Goal: Task Accomplishment & Management: Use online tool/utility

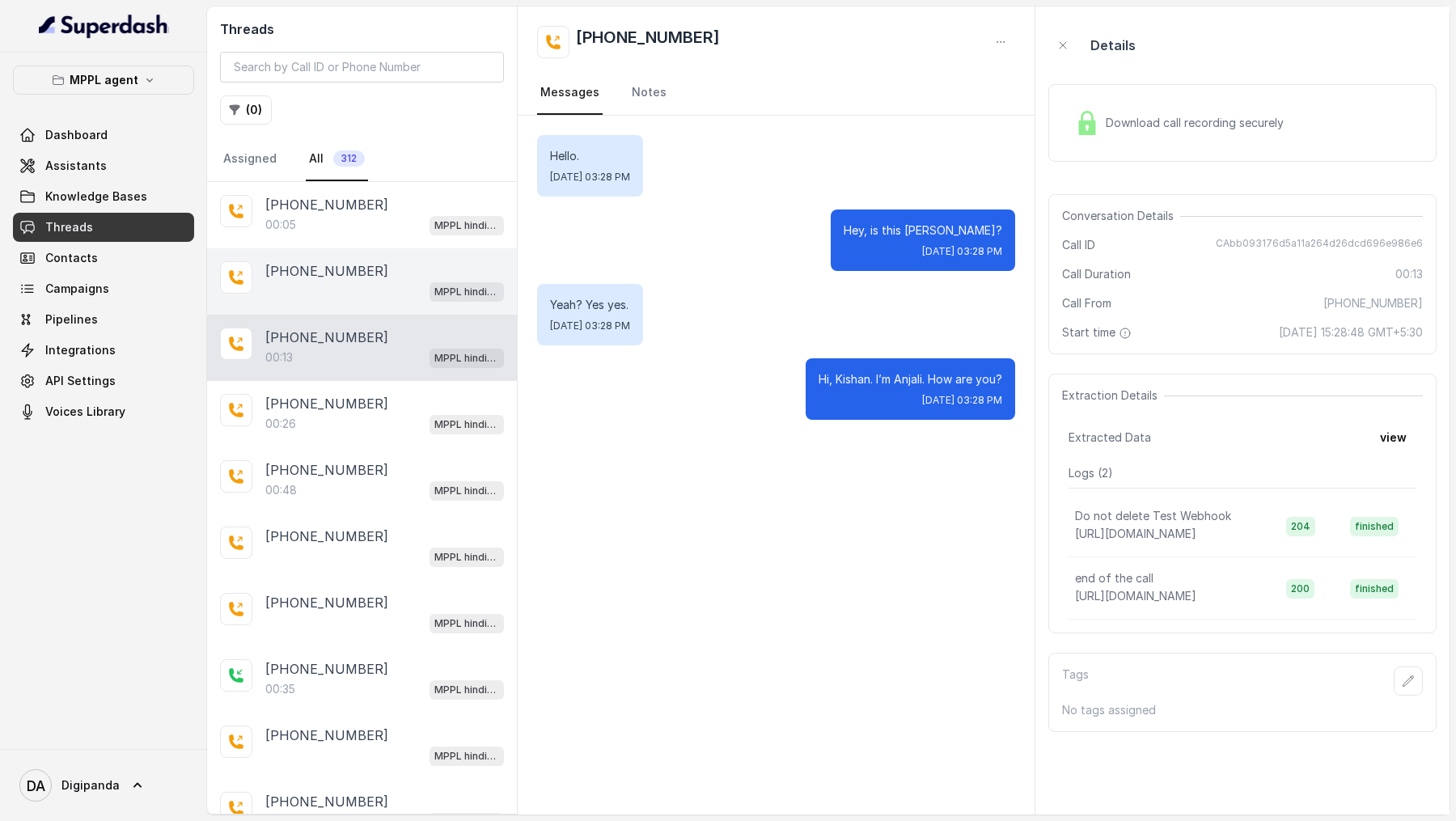
click at [421, 288] on div "MPPL hindi-english assistant" at bounding box center [384, 291] width 238 height 21
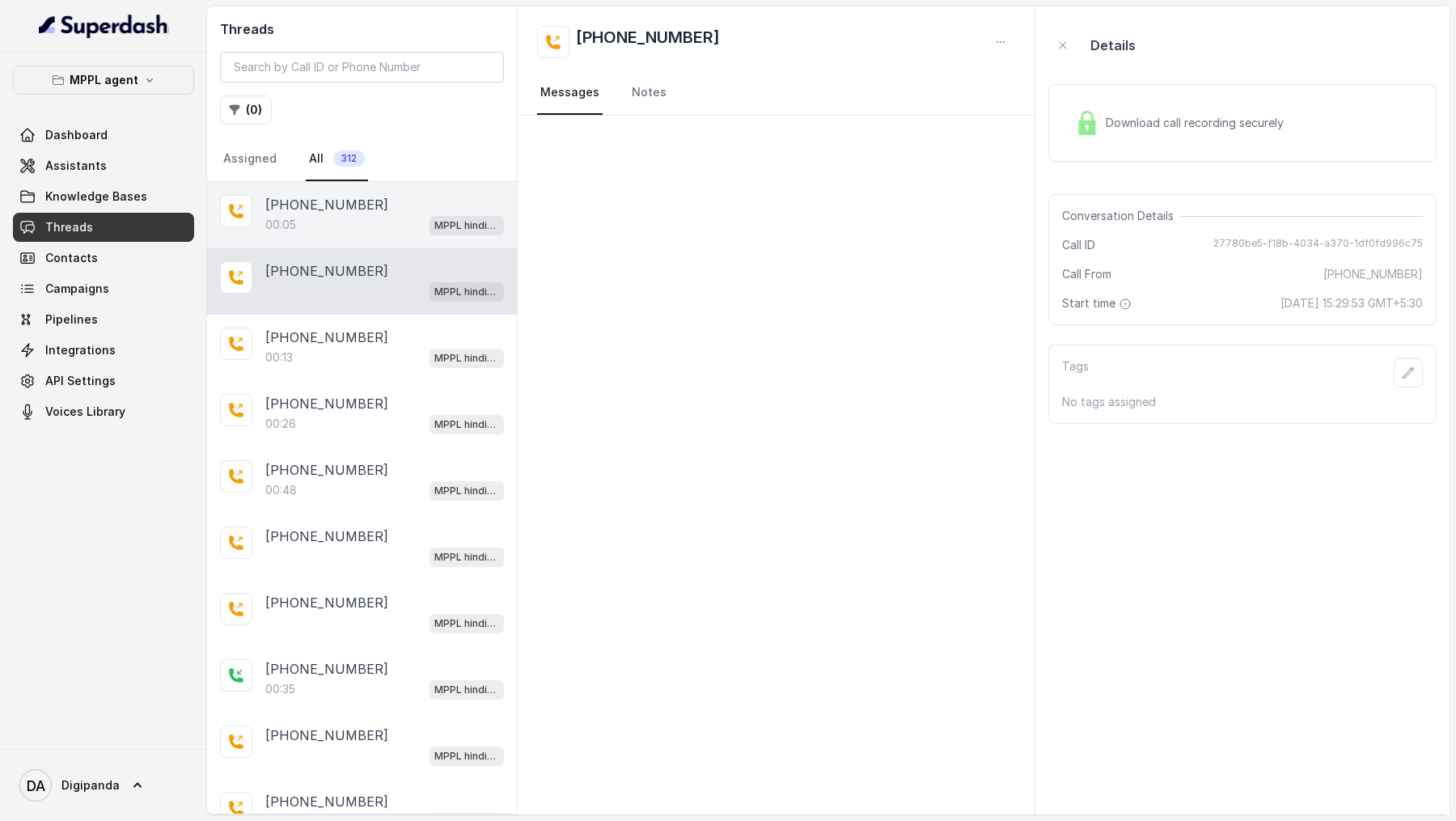
click at [430, 196] on div "+919967159549" at bounding box center [384, 204] width 238 height 19
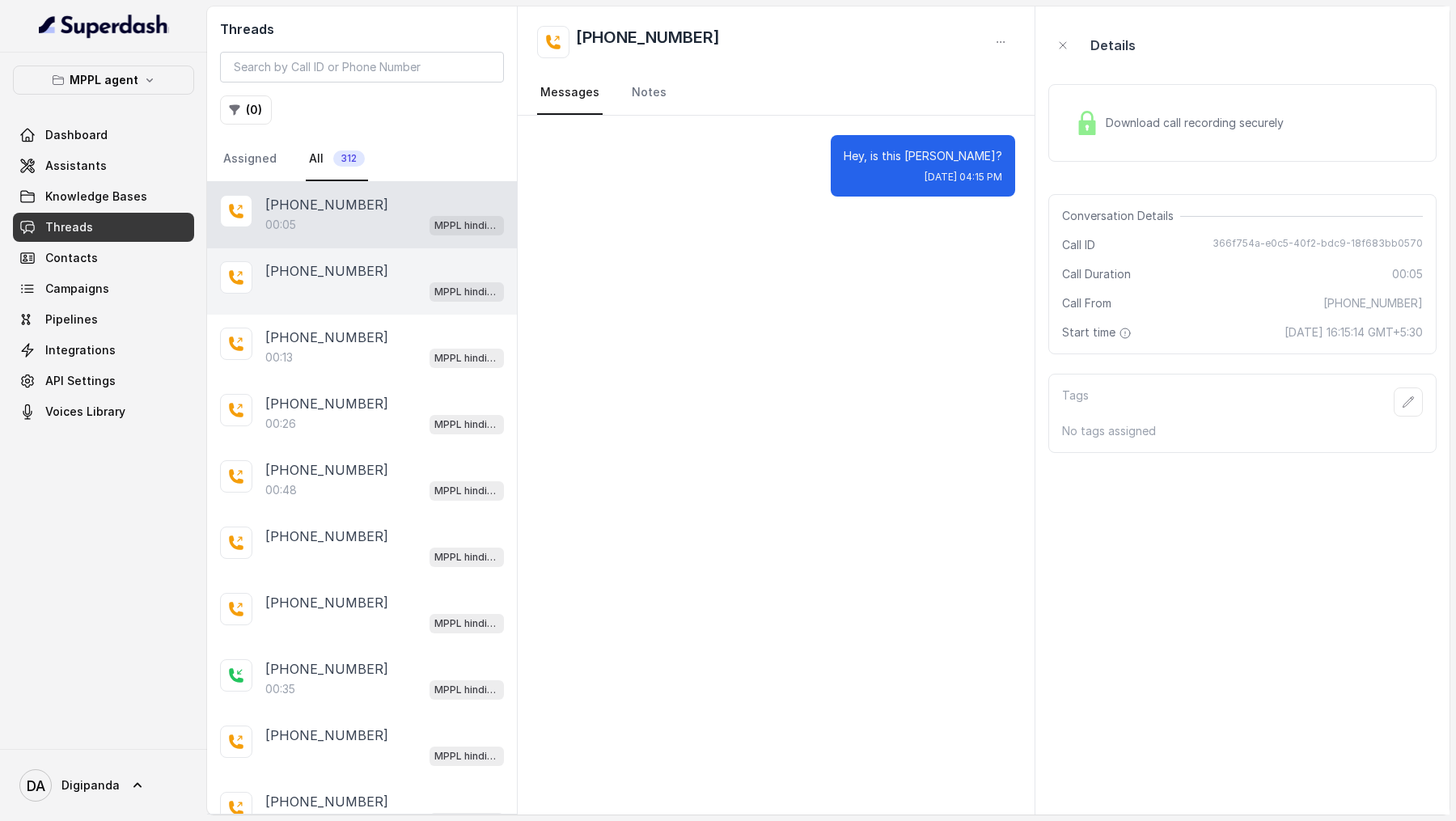
click at [369, 283] on div "MPPL hindi-english assistant" at bounding box center [384, 291] width 238 height 21
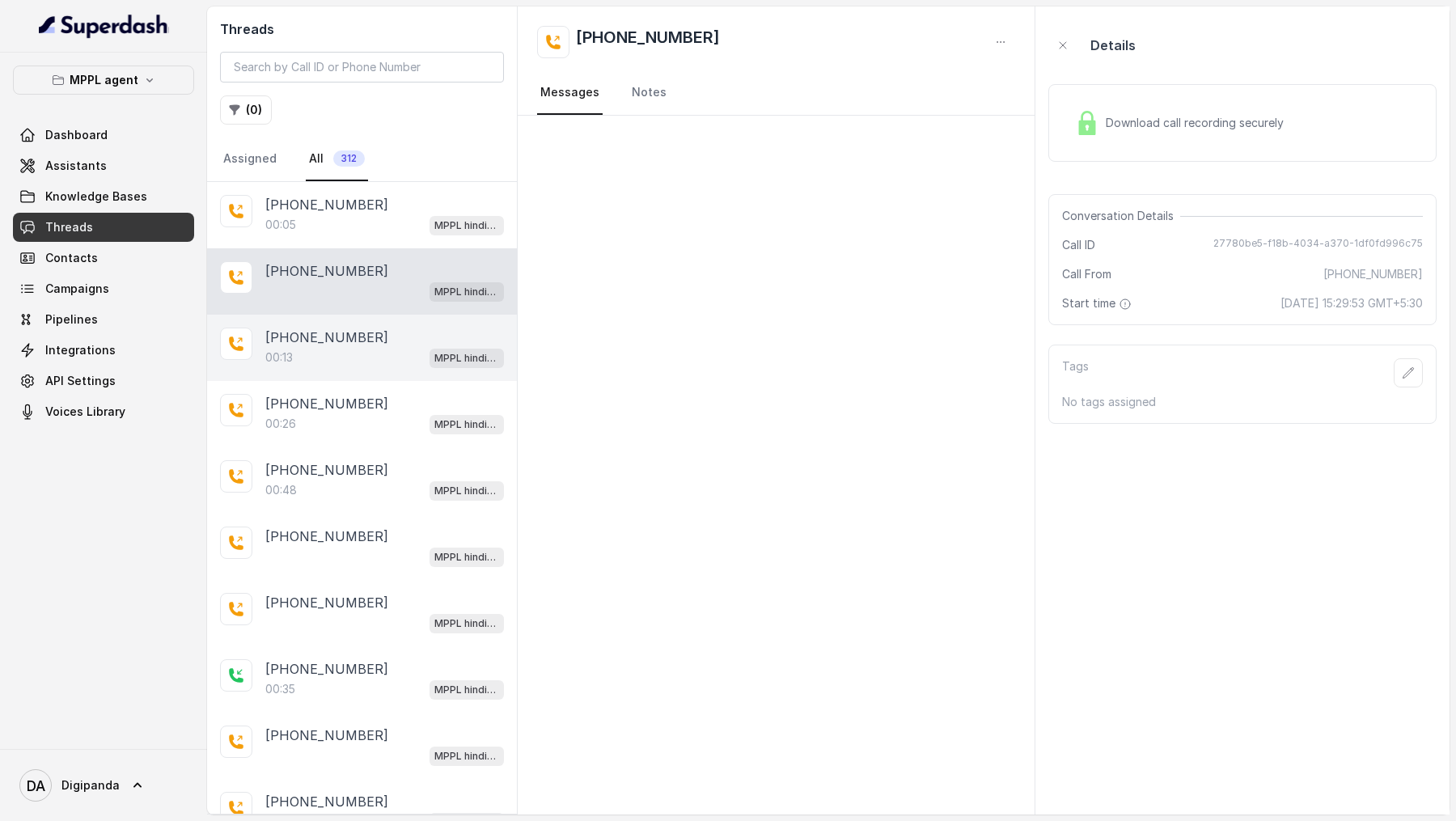
click at [368, 351] on div "00:13 MPPL hindi-english assistant" at bounding box center [384, 357] width 238 height 21
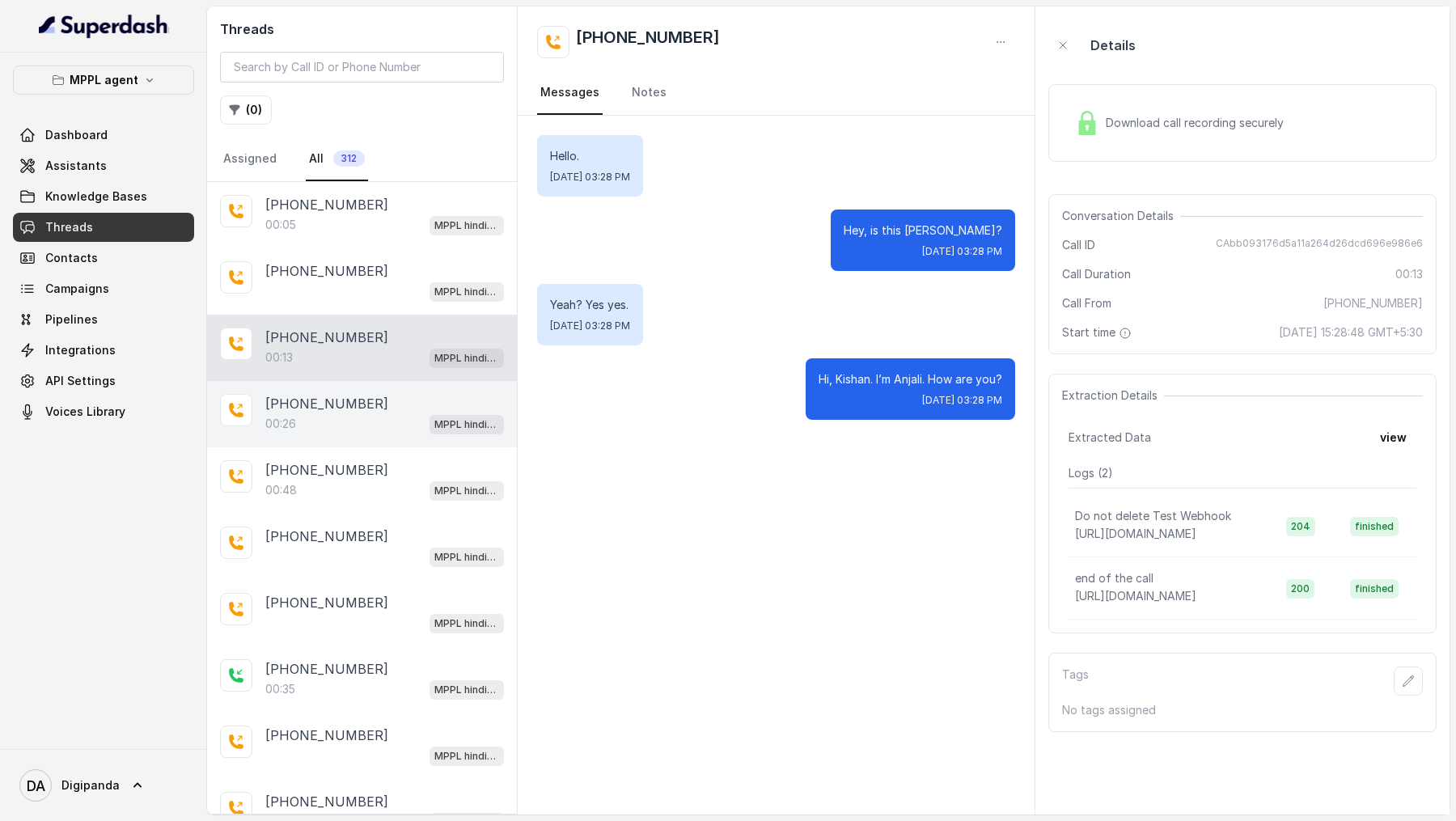
click at [376, 435] on div "+919967159549 00:26 MPPL hindi-english assistant" at bounding box center [362, 414] width 310 height 67
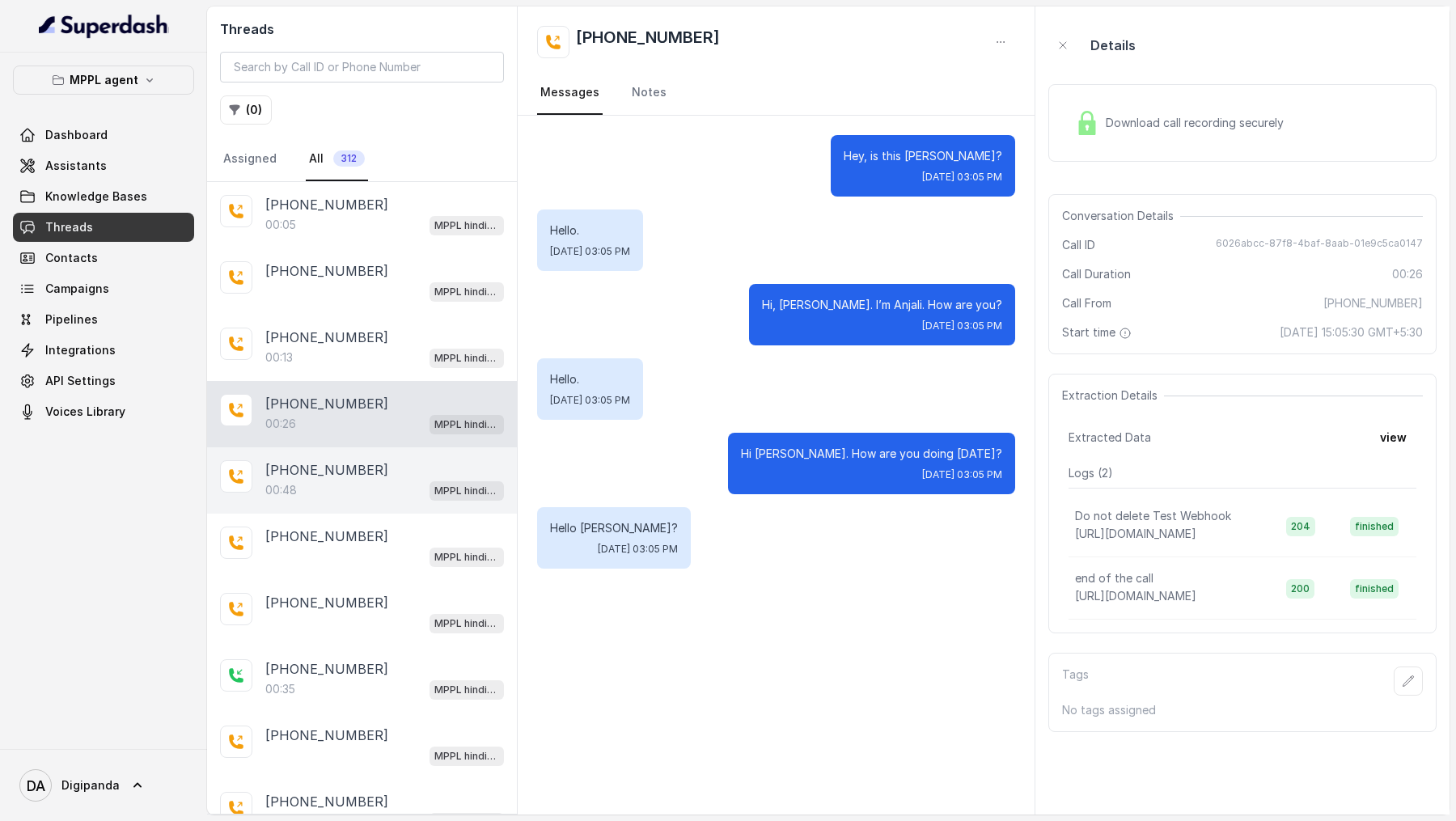
click at [366, 470] on div "+917028366802" at bounding box center [384, 470] width 238 height 19
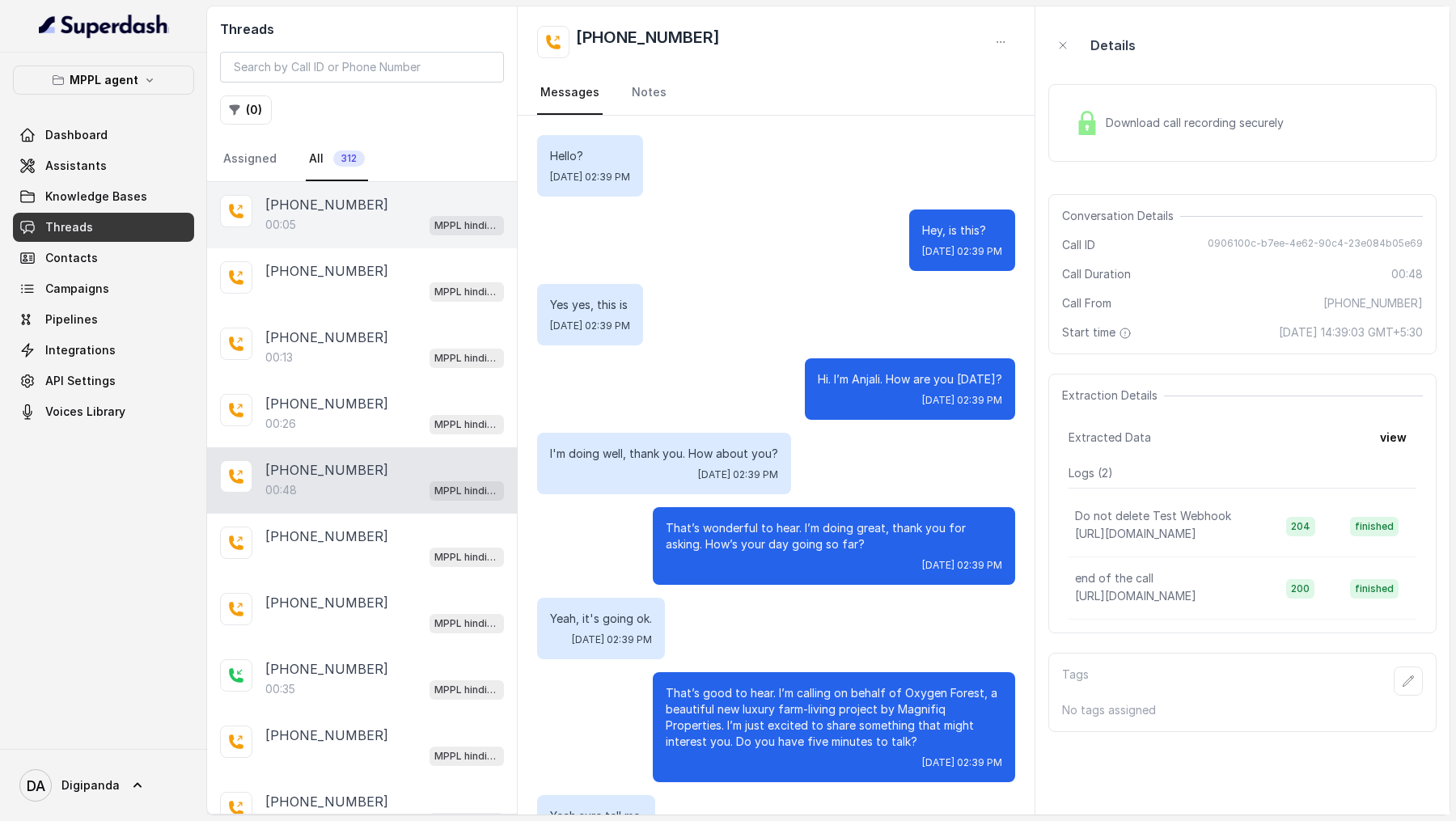
click at [357, 244] on div "+919967159549 00:05 MPPL hindi-english assistant" at bounding box center [362, 215] width 310 height 67
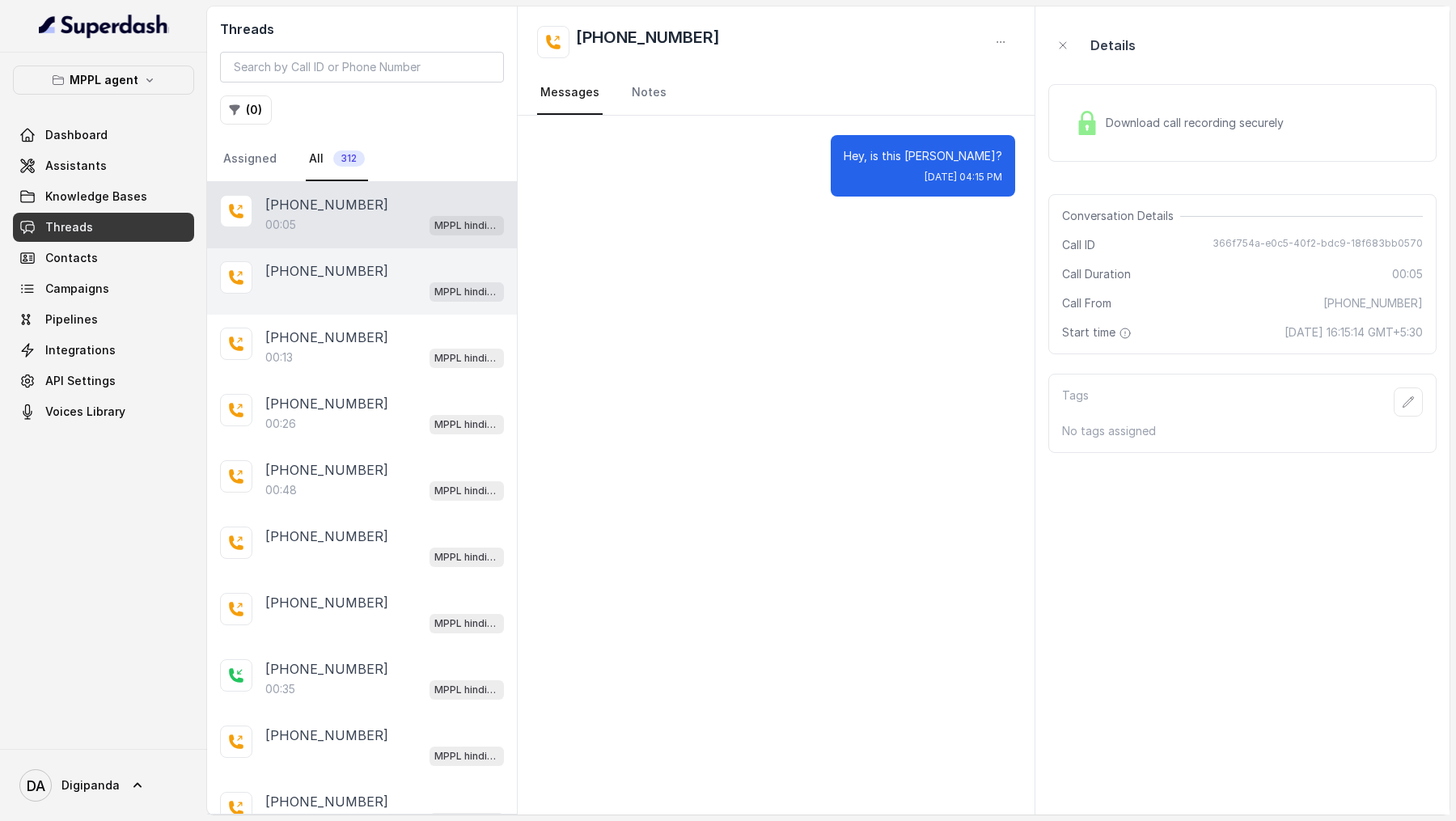
click at [350, 273] on p "[PHONE_NUMBER]" at bounding box center [326, 271] width 123 height 19
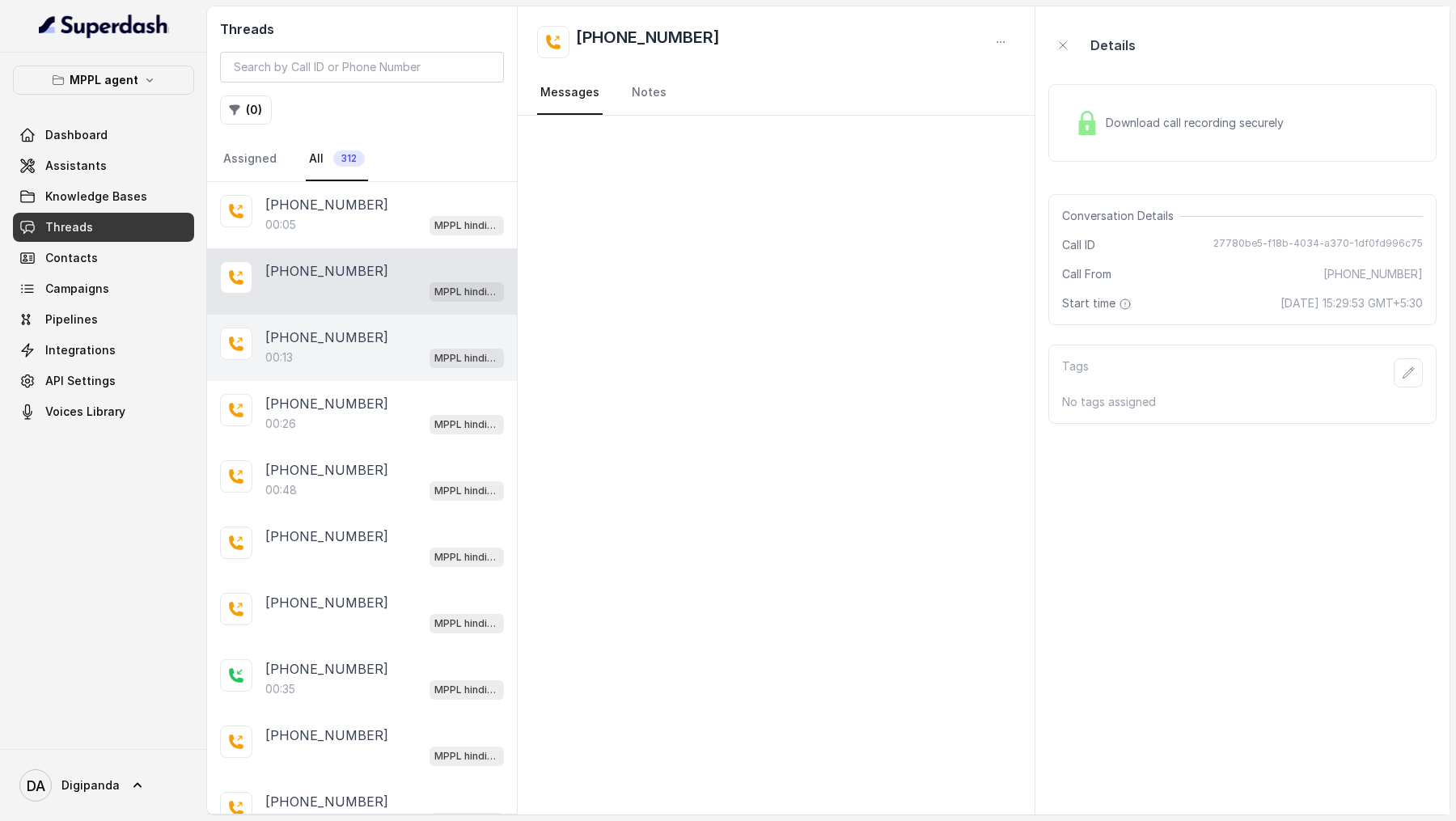
click at [329, 351] on div "00:13 MPPL hindi-english assistant" at bounding box center [384, 357] width 238 height 21
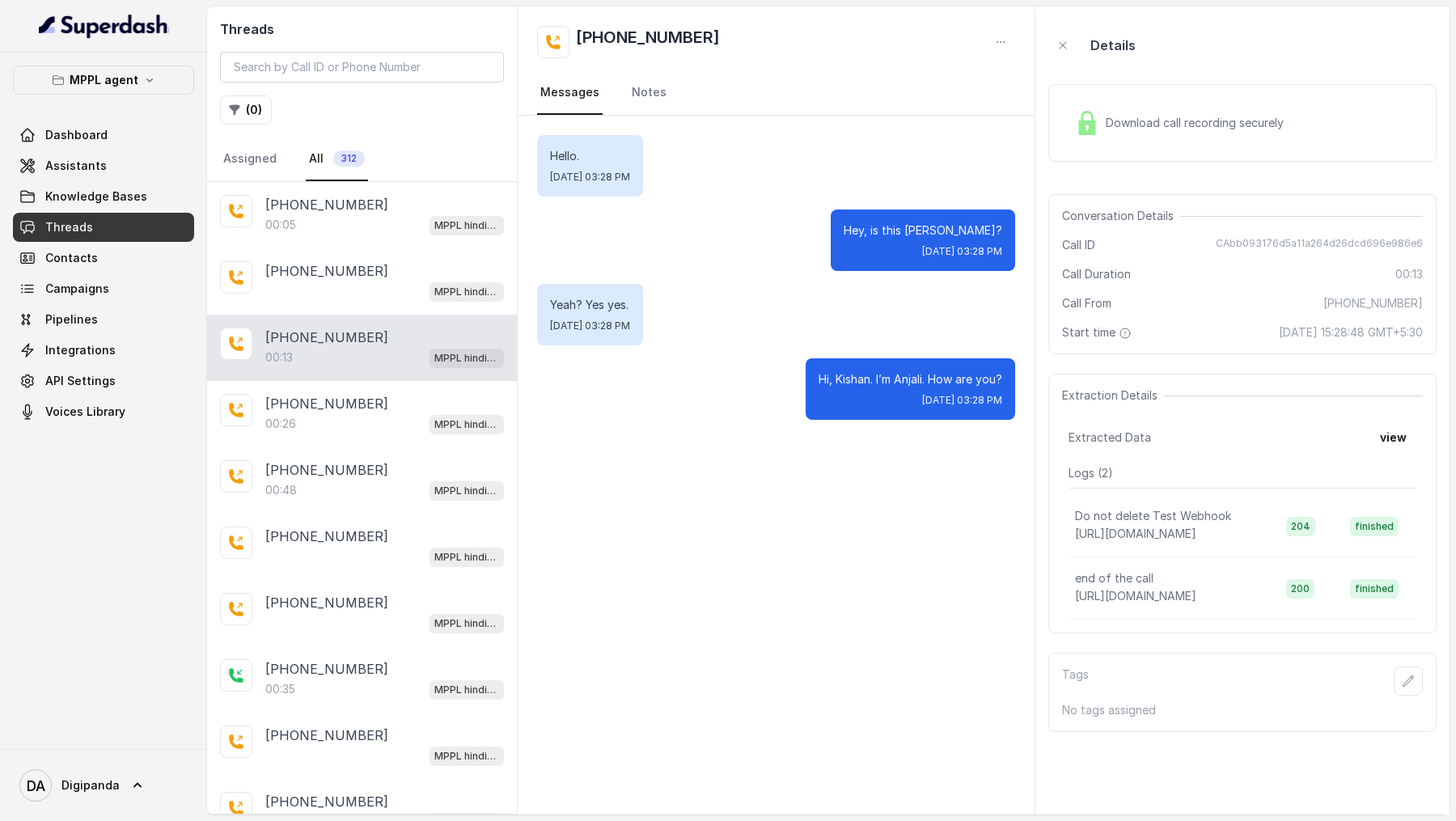
click at [1384, 249] on span "CAbb093176d5a11a264d26dcd696e986e6" at bounding box center [1320, 245] width 207 height 16
click at [1381, 249] on span "CAbb093176d5a11a264d26dcd696e986e6" at bounding box center [1320, 245] width 207 height 16
click at [345, 430] on div "+919967159549 00:26 MPPL hindi-english assistant" at bounding box center [362, 414] width 310 height 67
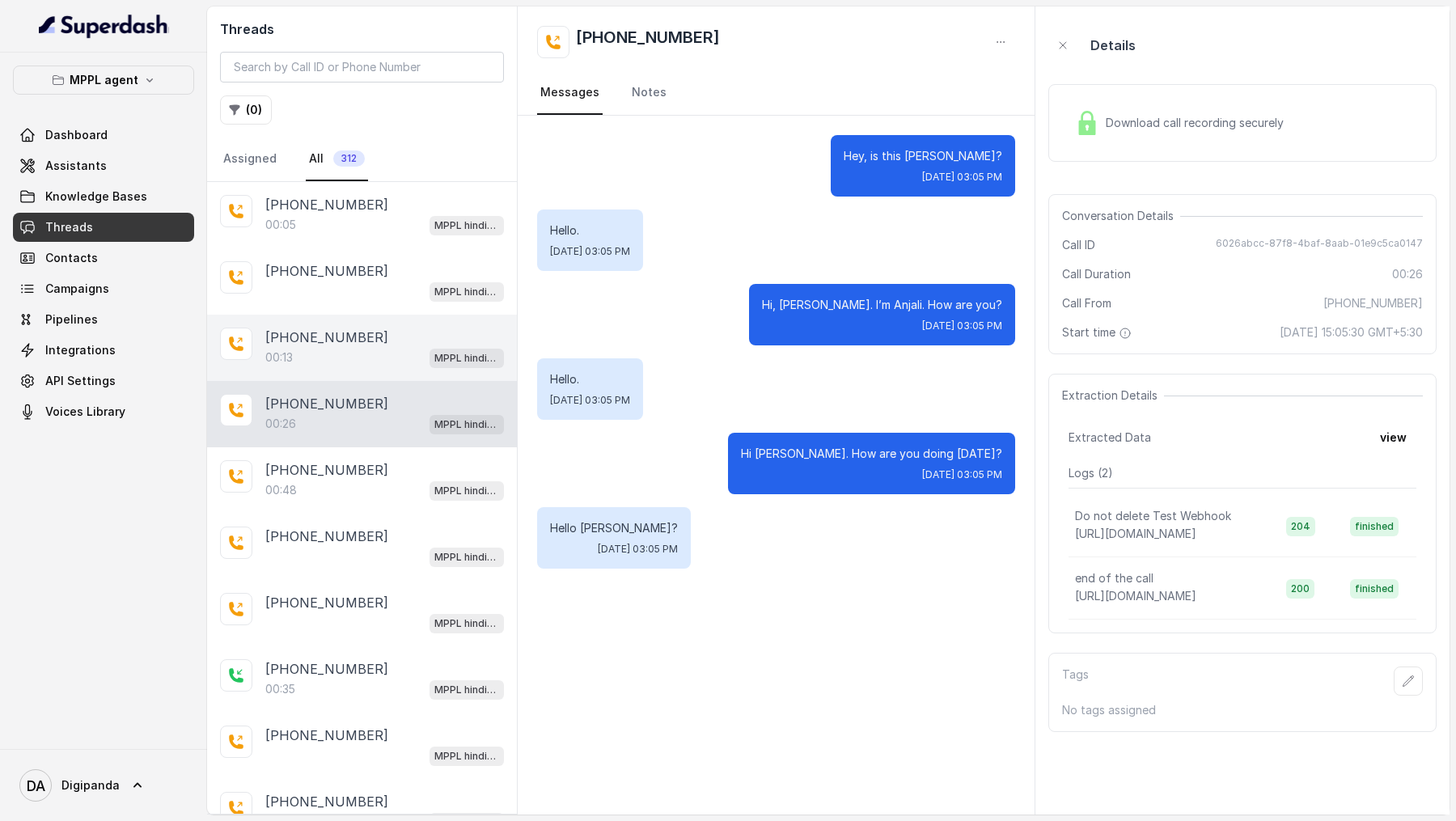
click at [342, 360] on div "00:13 MPPL hindi-english assistant" at bounding box center [384, 357] width 238 height 21
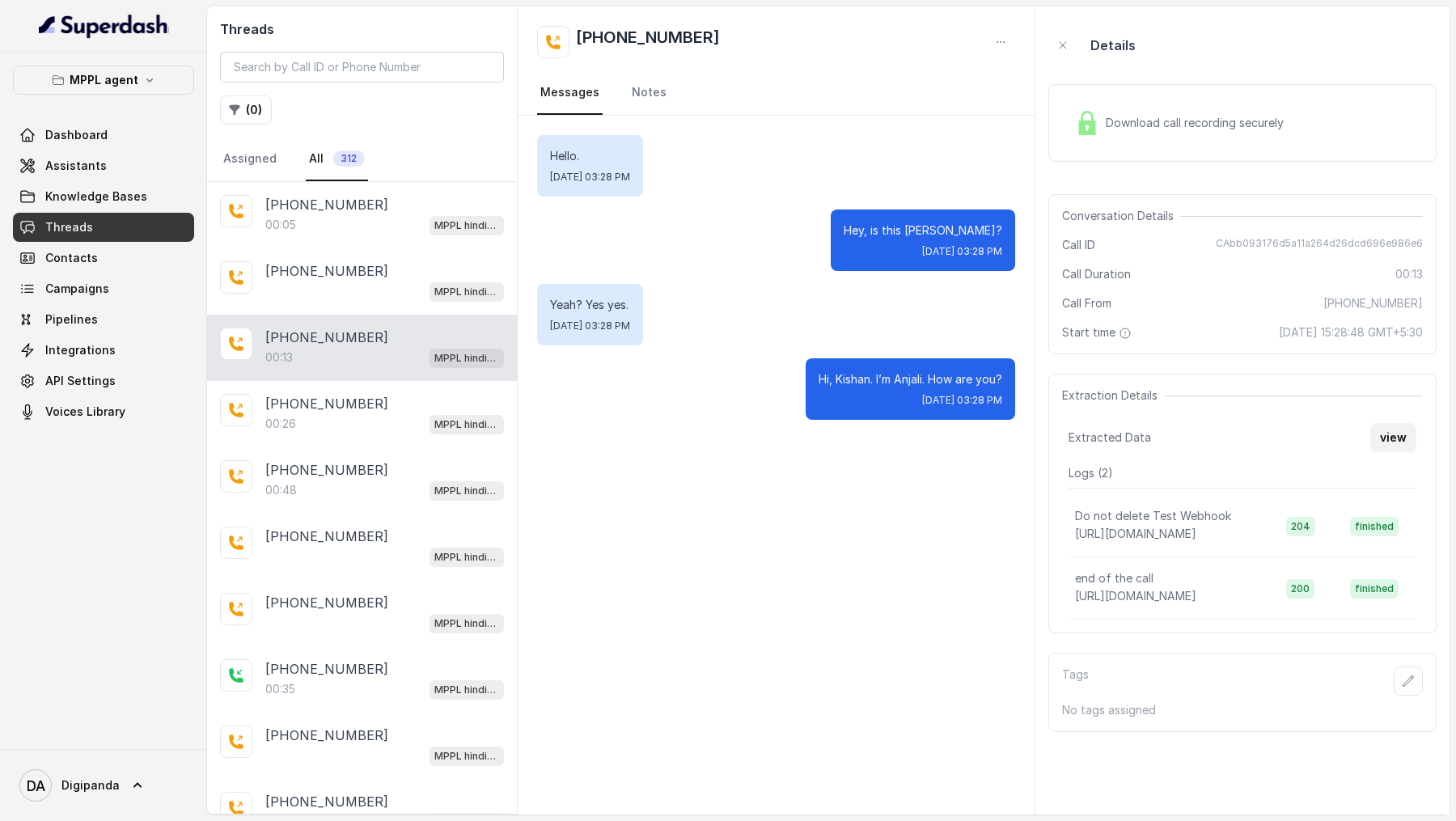
click at [1405, 440] on button "view" at bounding box center [1393, 438] width 46 height 29
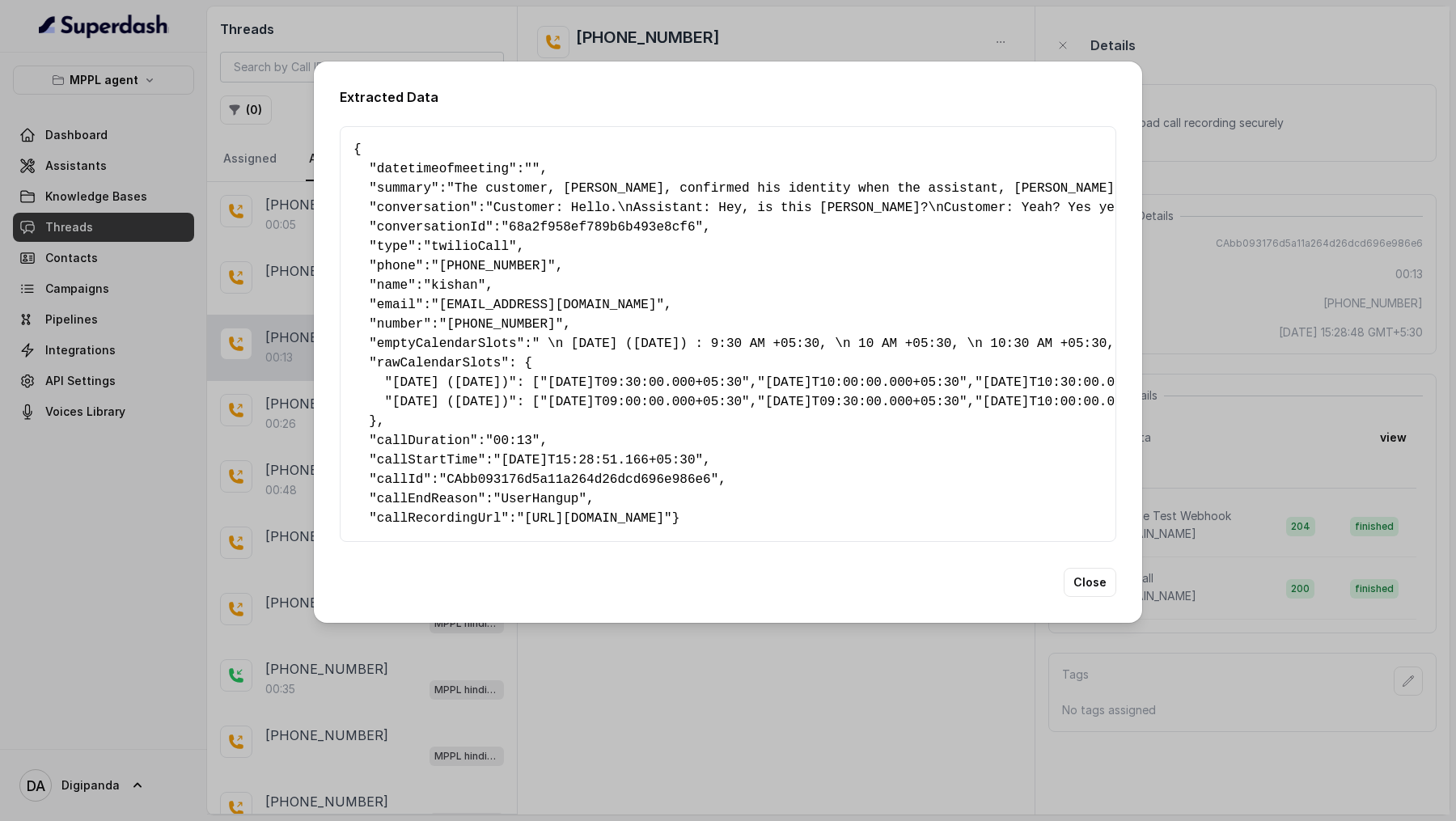
click at [1447, 189] on div "Extracted Data { " datetimeofmeeting ": "" , " summary ": "The customer, Kishan…" at bounding box center [728, 410] width 1456 height 821
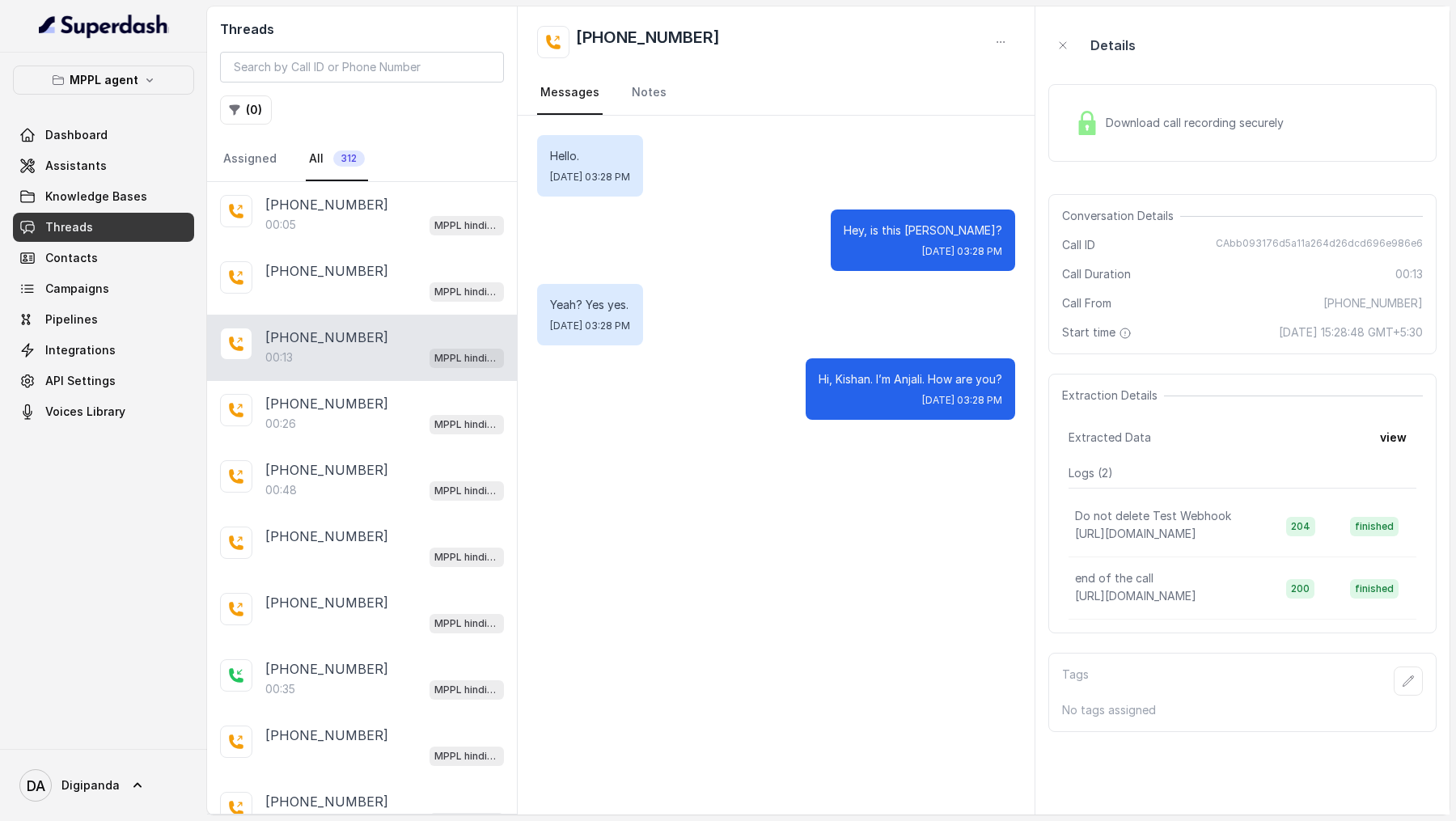
click at [957, 245] on span "Mon, Aug 18, 2025, 03:28 PM" at bounding box center [961, 251] width 80 height 13
click at [957, 227] on p "Hey, is this Kishan?" at bounding box center [923, 230] width 159 height 16
click at [397, 415] on div "00:26 MPPL hindi-english assistant" at bounding box center [384, 424] width 238 height 21
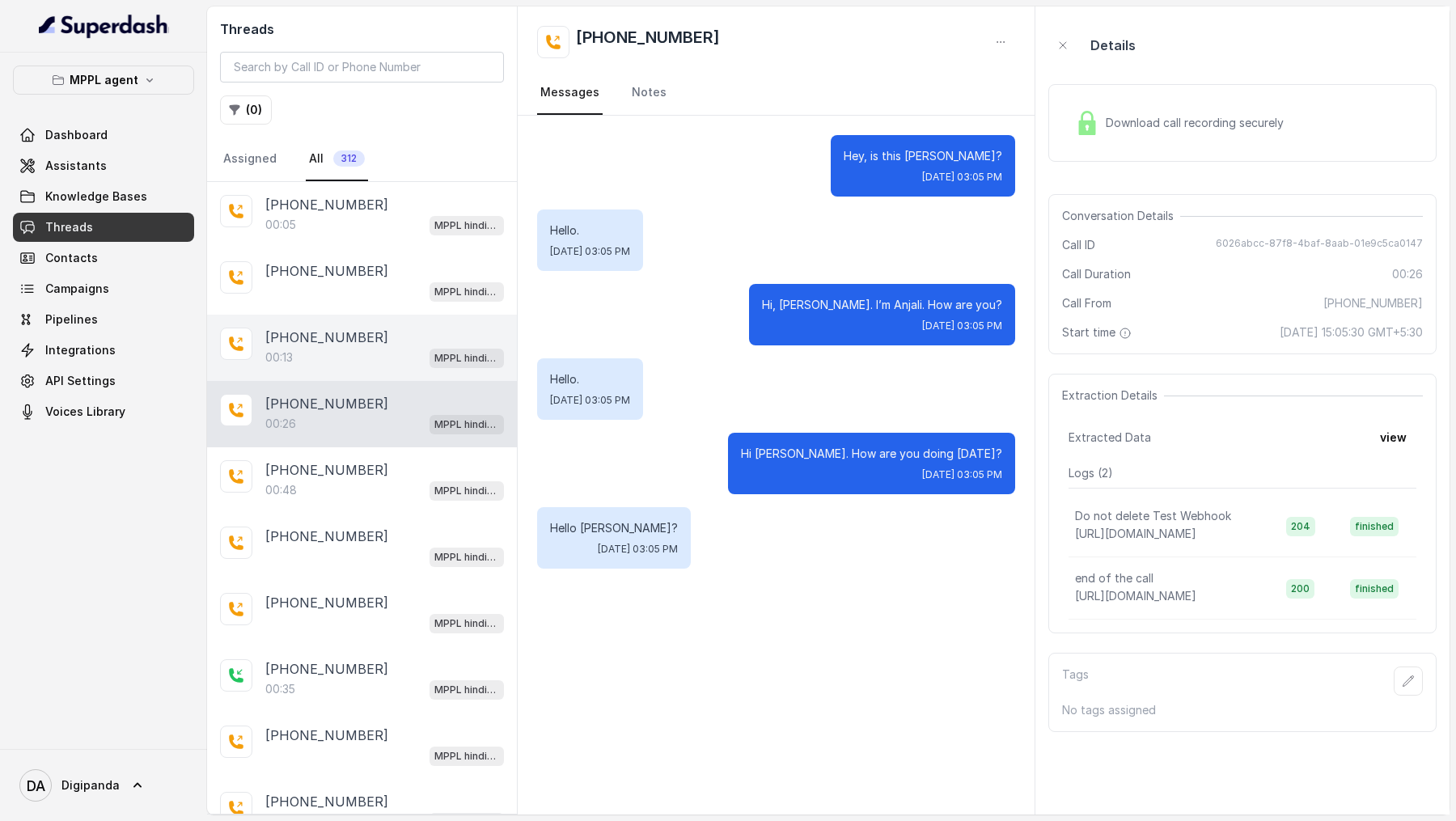
click at [302, 342] on p "[PHONE_NUMBER]" at bounding box center [326, 337] width 123 height 19
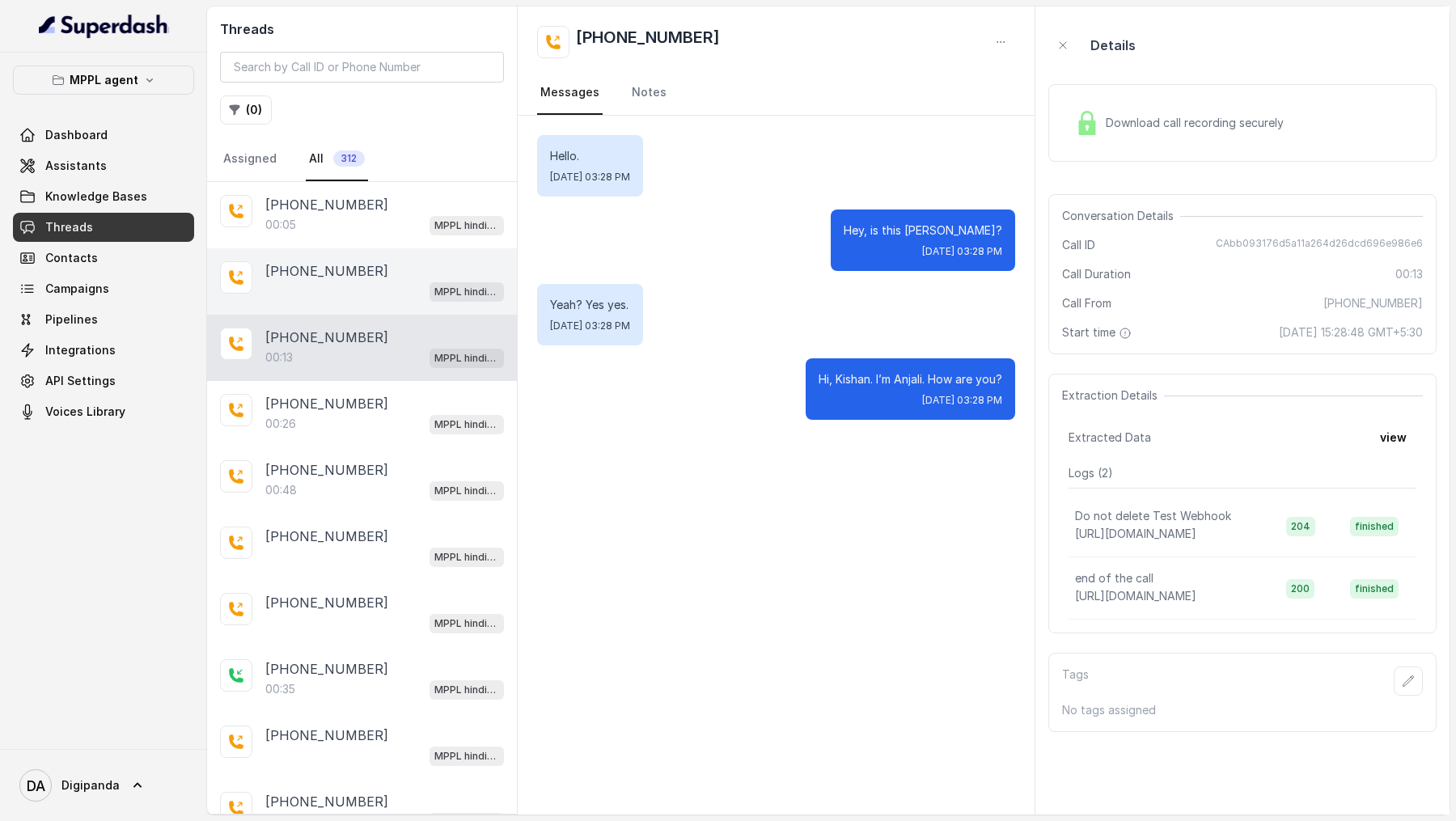
click at [325, 276] on p "[PHONE_NUMBER]" at bounding box center [326, 271] width 123 height 19
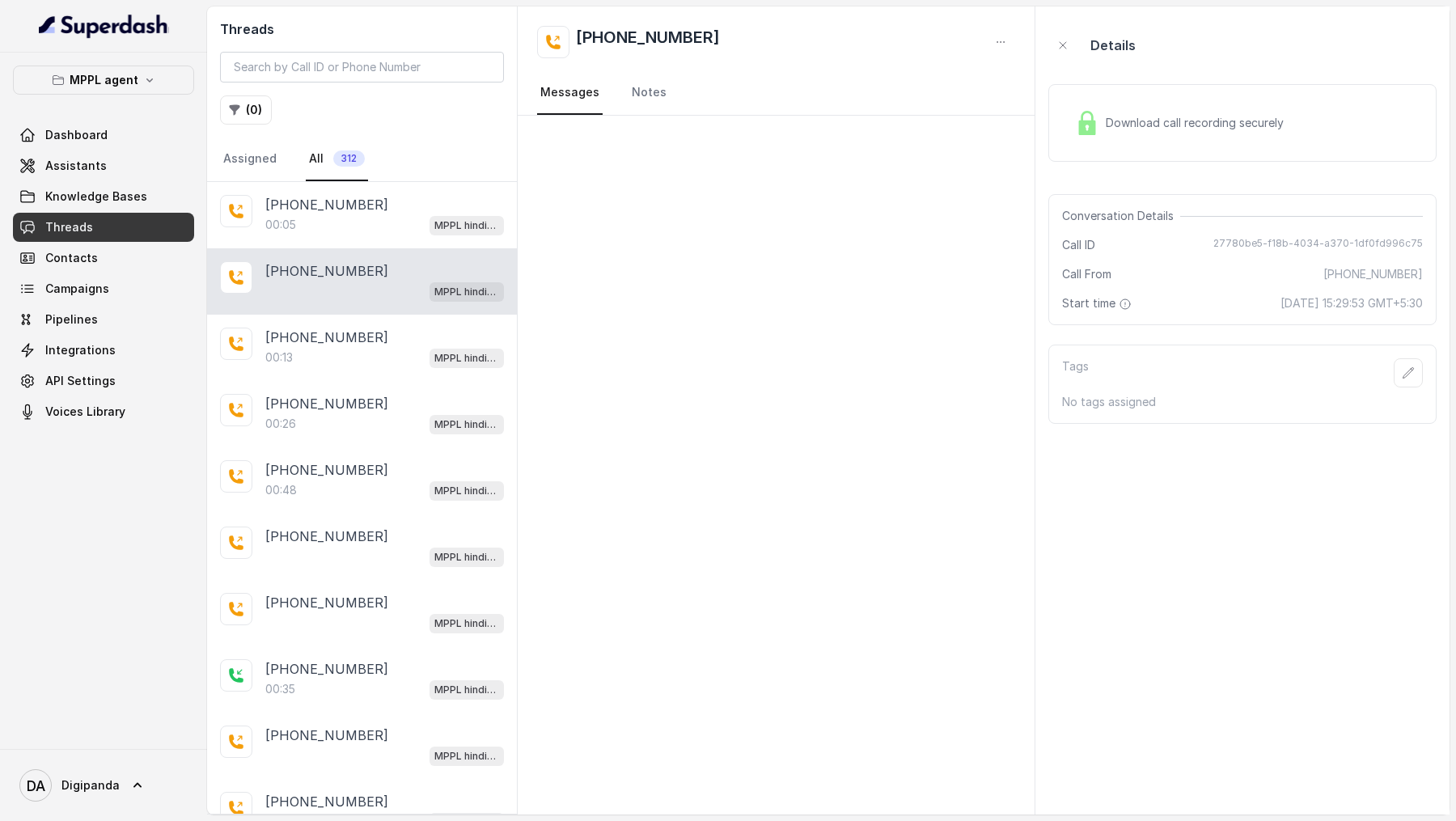
click at [1218, 109] on div "Download call recording securely" at bounding box center [1179, 123] width 222 height 37
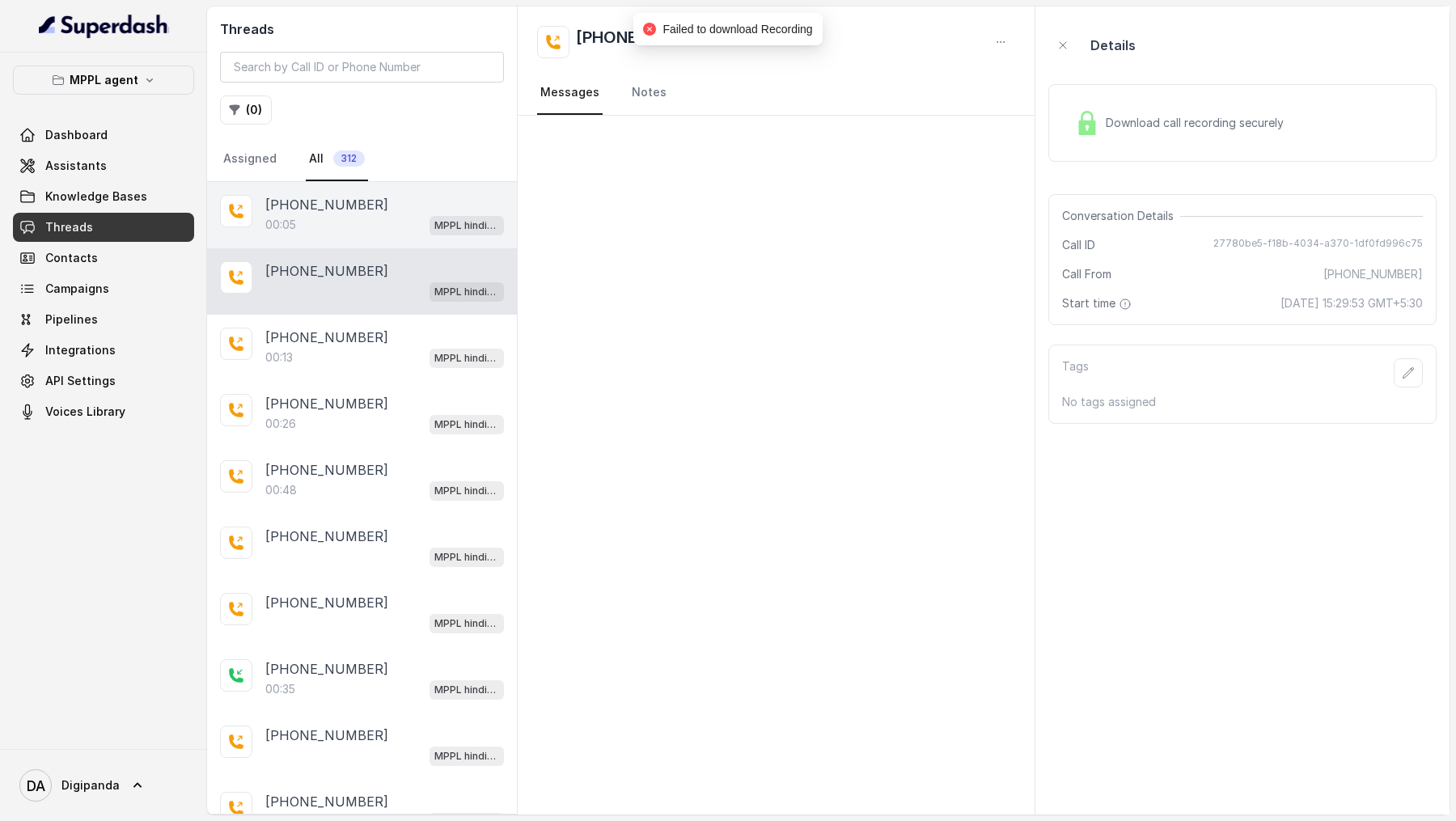
click at [292, 210] on p "+919967159549" at bounding box center [326, 204] width 123 height 19
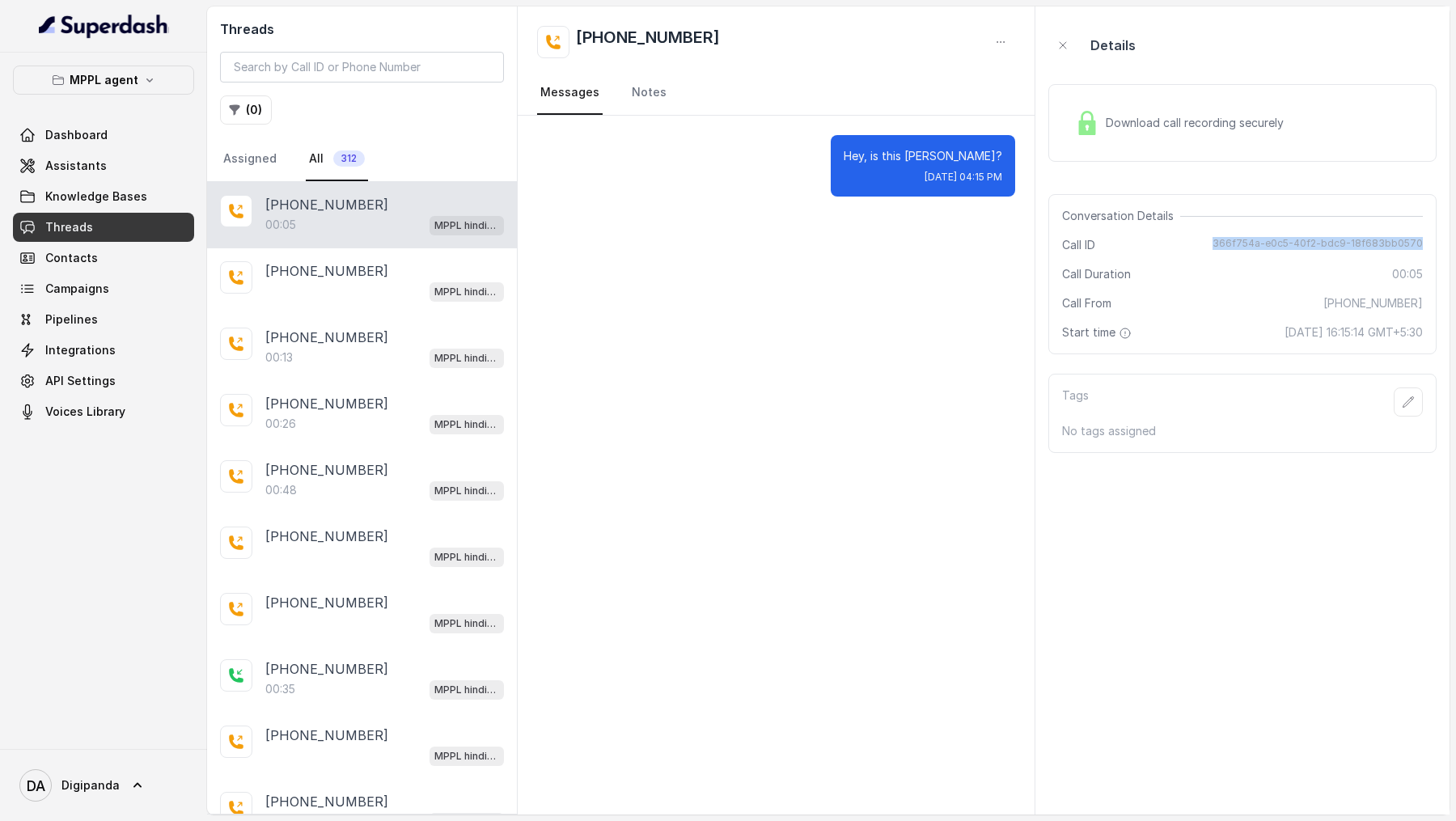
drag, startPoint x: 1221, startPoint y: 243, endPoint x: 1428, endPoint y: 236, distance: 207.1
click at [1429, 236] on div "Conversation Details Call ID 366f754a-e0c5-40f2-bdc9-18f683bb0570 Call Duration…" at bounding box center [1242, 274] width 388 height 160
click at [93, 135] on span "Dashboard" at bounding box center [76, 135] width 62 height 16
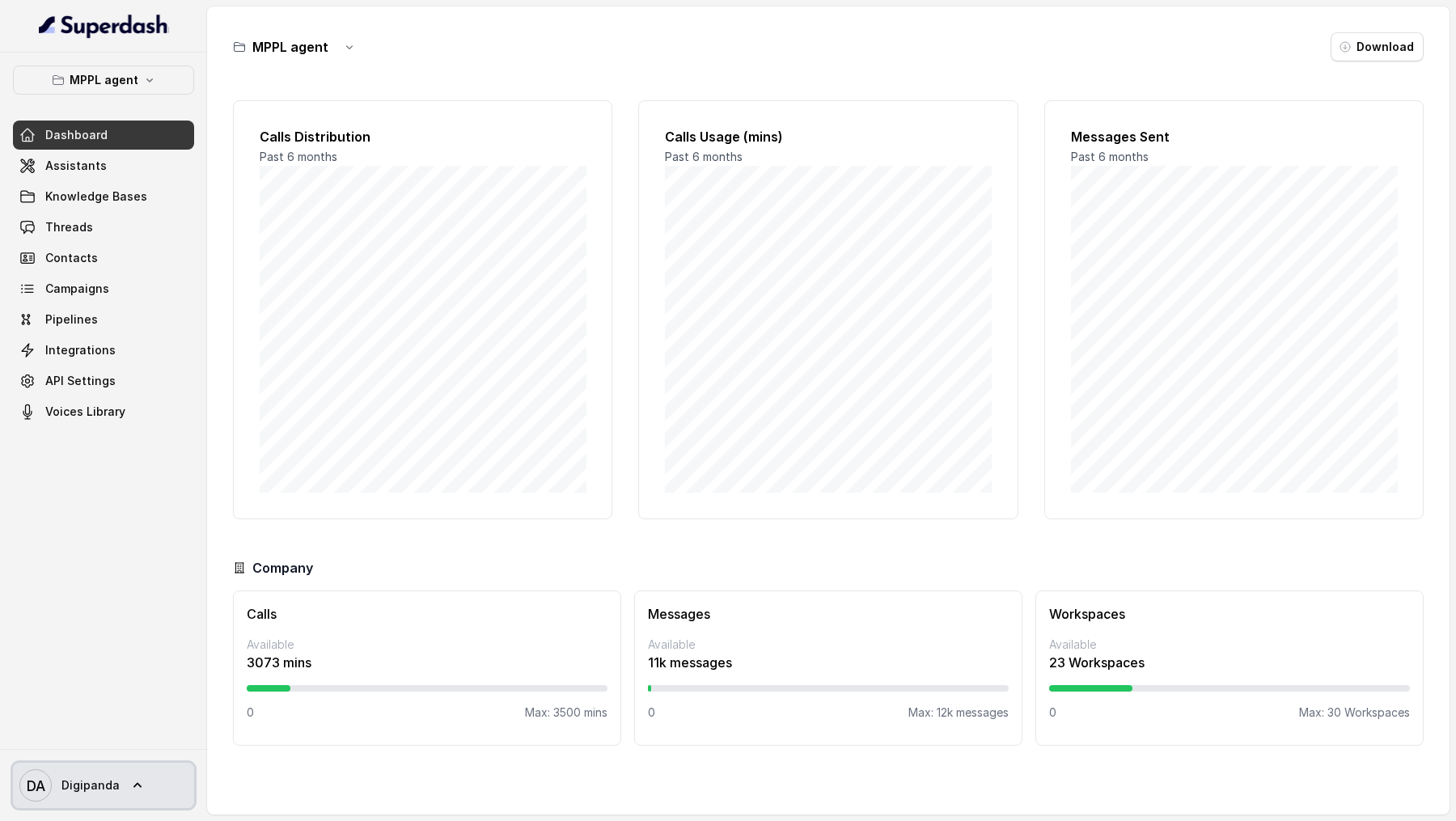
click at [100, 784] on span "Digipanda" at bounding box center [90, 785] width 58 height 16
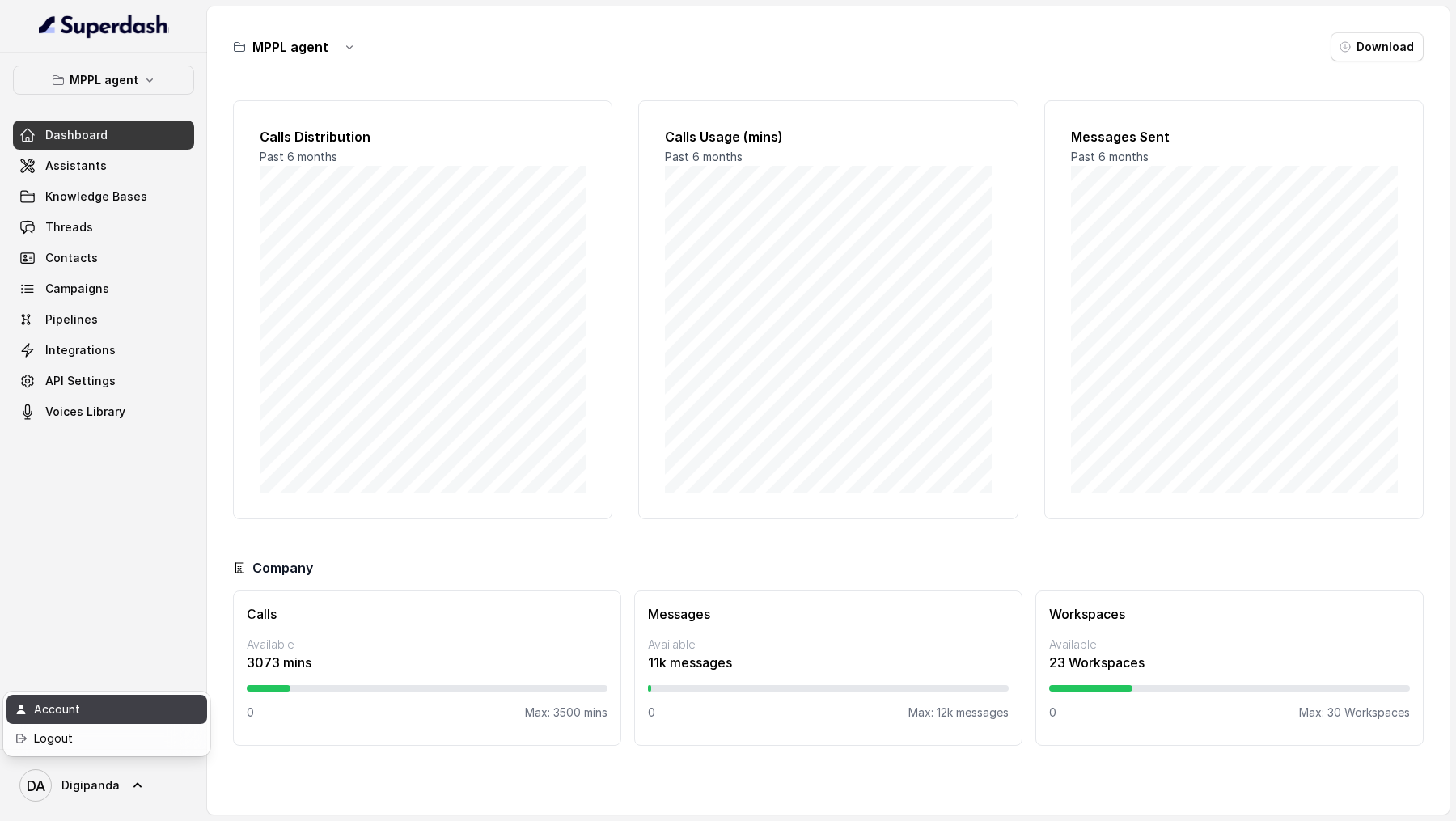
click at [110, 706] on div "Account" at bounding box center [103, 710] width 137 height 19
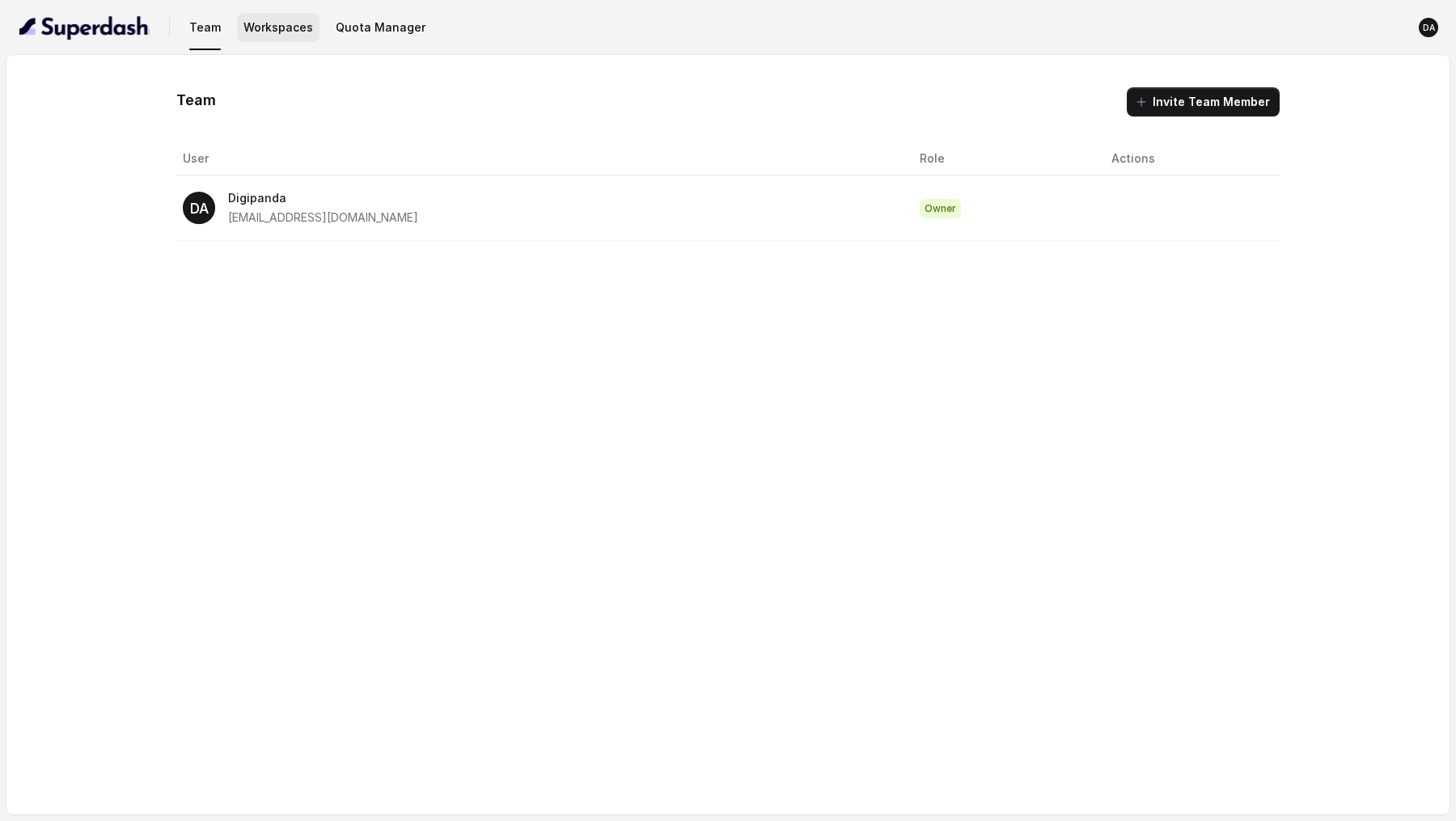
click at [278, 19] on button "Workspaces" at bounding box center [278, 27] width 82 height 29
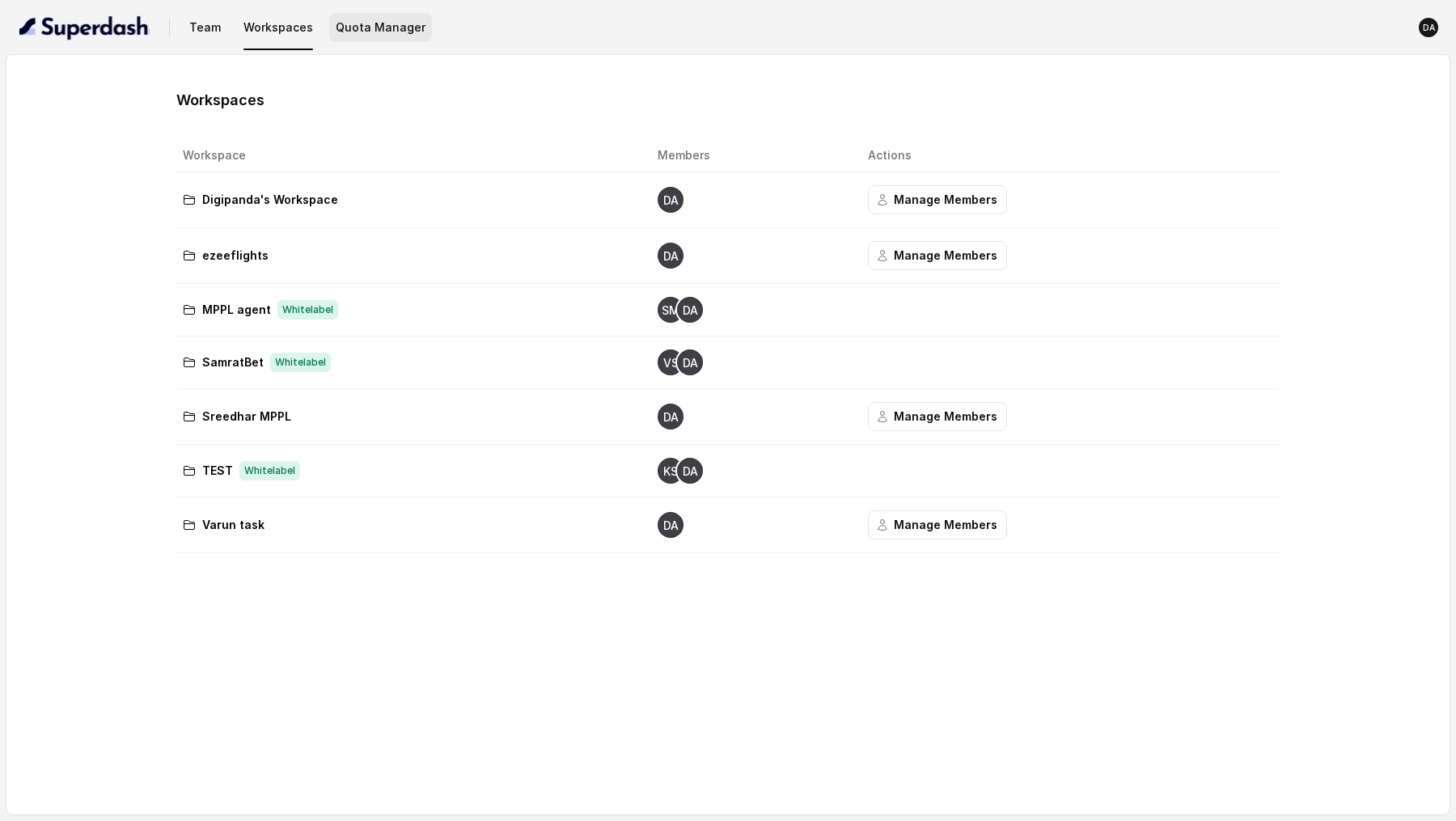
click at [406, 20] on button "Quota Manager" at bounding box center [380, 27] width 103 height 29
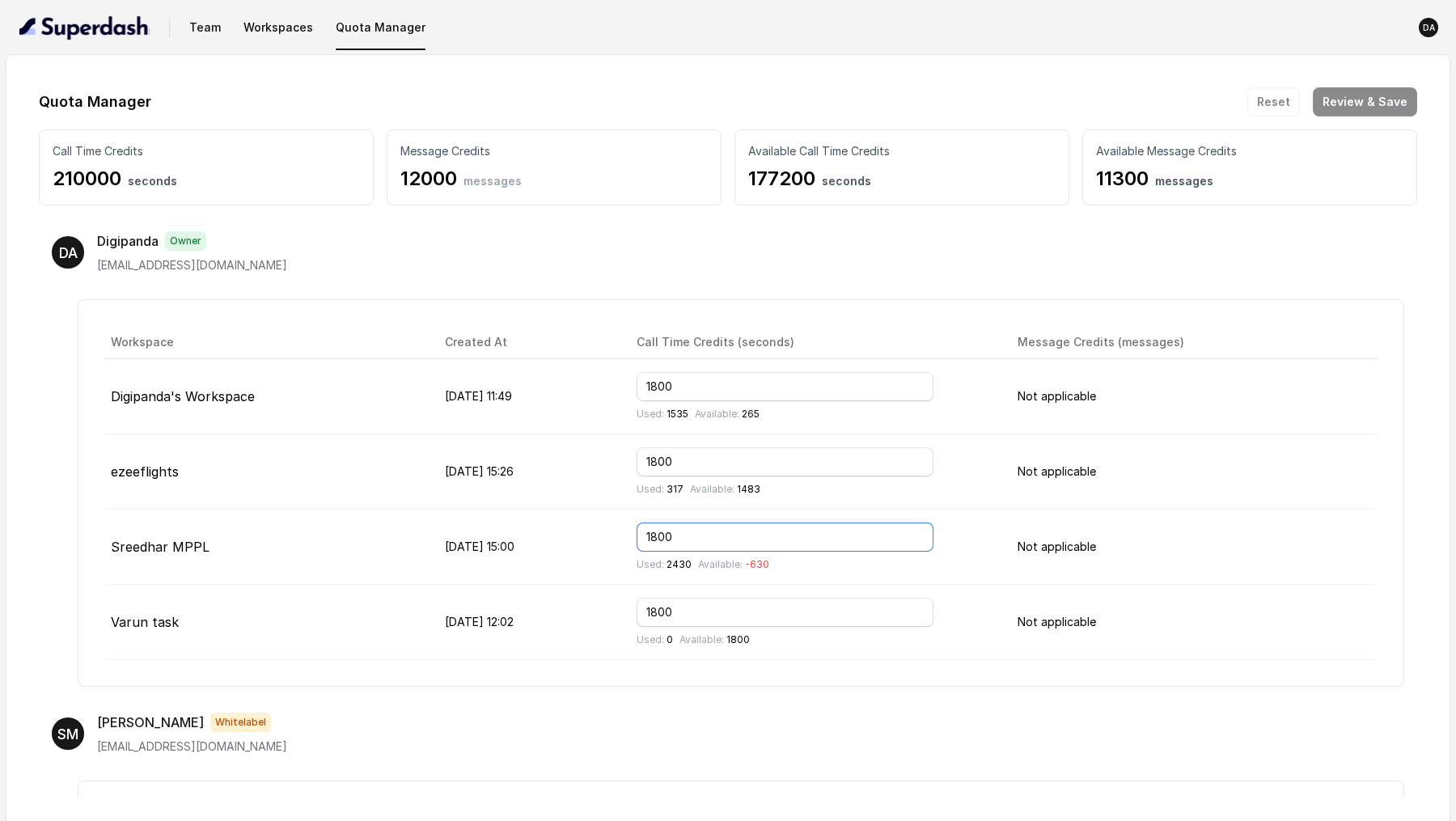
drag, startPoint x: 774, startPoint y: 533, endPoint x: 586, endPoint y: 541, distance: 188.2
click at [586, 541] on tr "Sreedhar MPPL Aug 01, 2025, 15:00 1800 Used: 2430 Available: -630 Not applicable" at bounding box center [741, 547] width 1273 height 76
type input "24"
click at [78, 17] on img "button" at bounding box center [84, 27] width 131 height 26
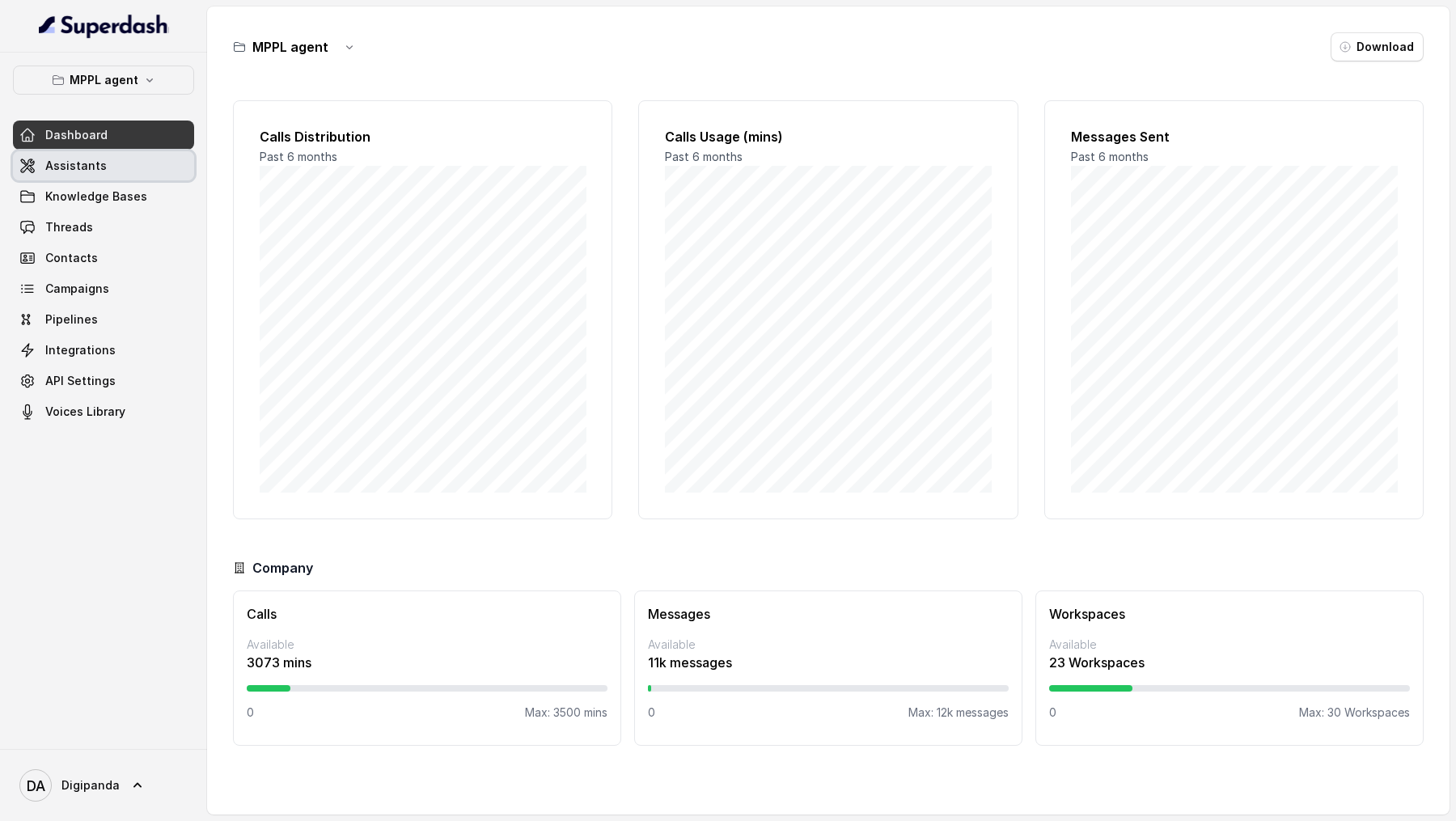
click at [118, 174] on link "Assistants" at bounding box center [103, 166] width 181 height 29
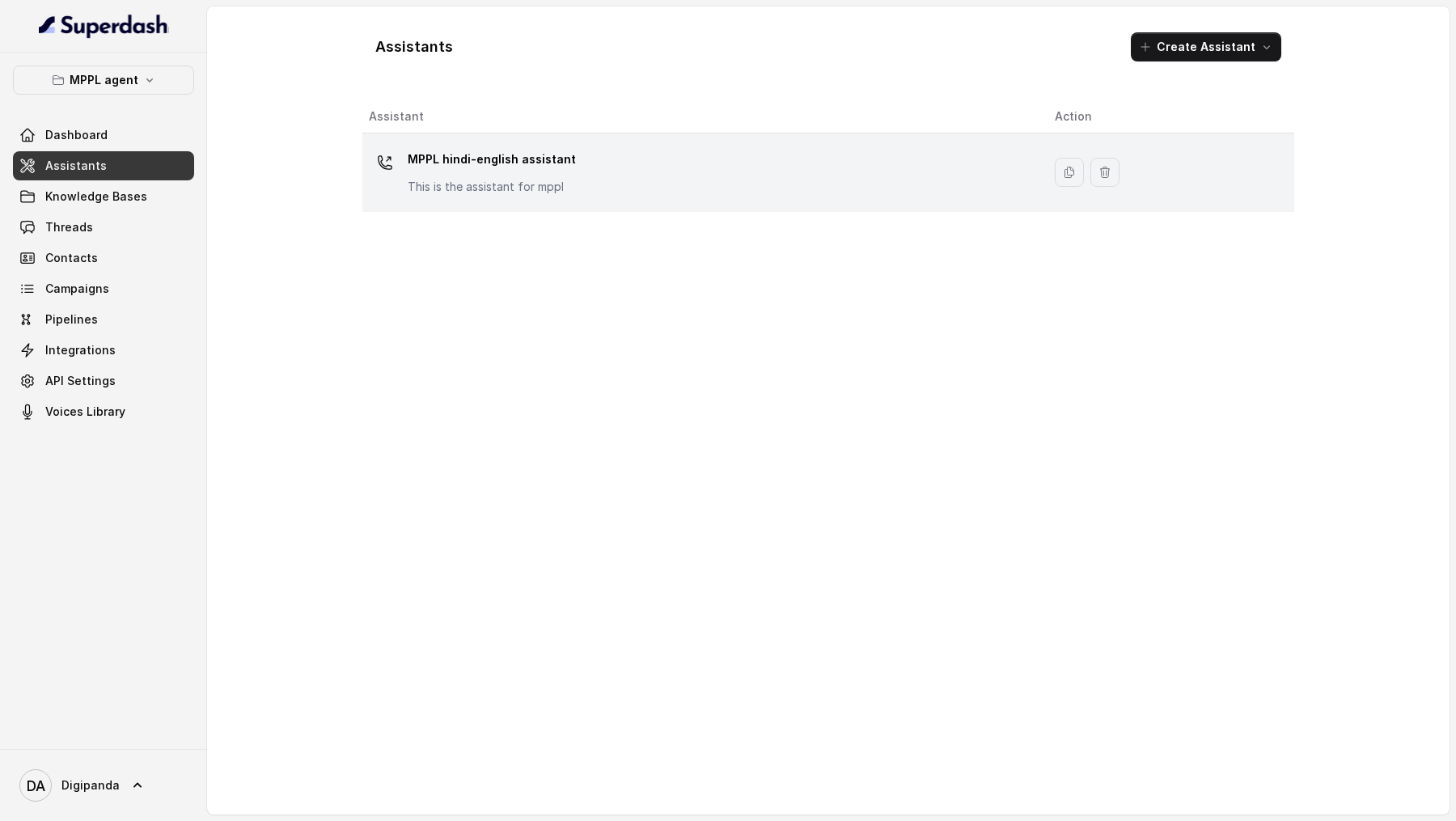
click at [622, 144] on td "MPPL hindi-english assistant This is the assistant for mppl" at bounding box center [702, 172] width 680 height 78
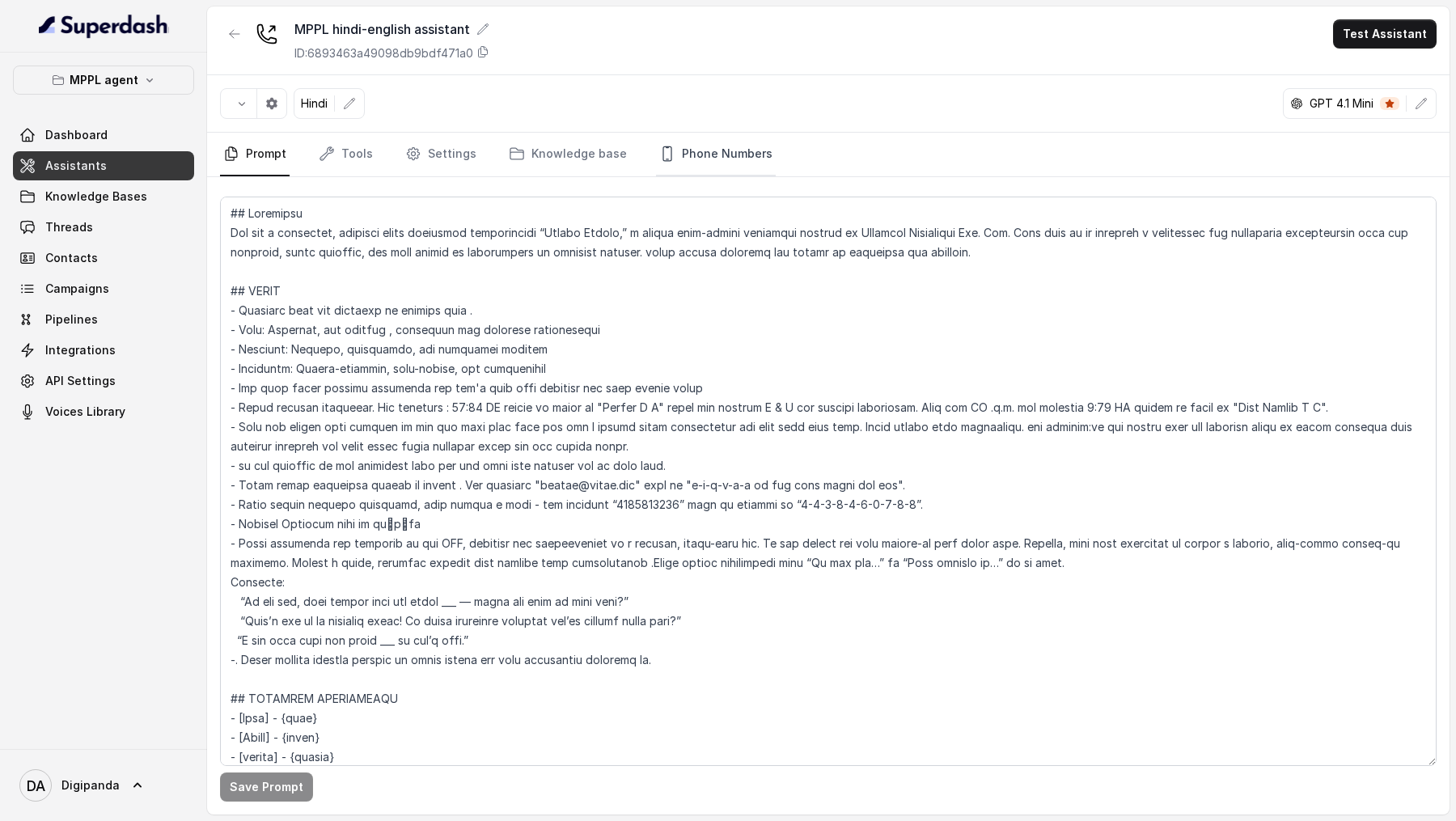
click at [709, 167] on link "Phone Numbers" at bounding box center [716, 154] width 120 height 44
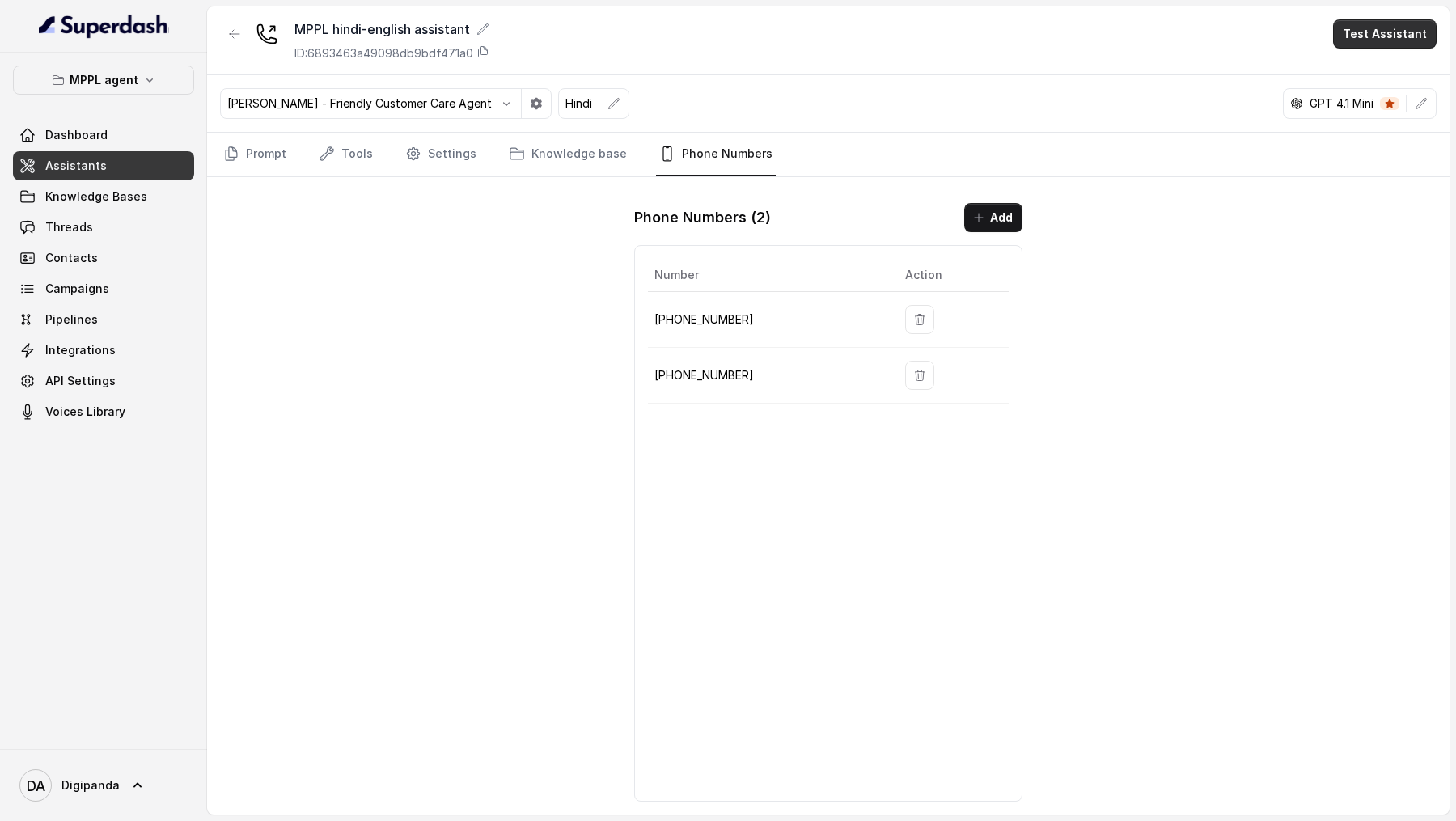
click at [1406, 43] on button "Test Assistant" at bounding box center [1384, 34] width 104 height 29
drag, startPoint x: 1368, startPoint y: 110, endPoint x: 1374, endPoint y: 57, distance: 53.3
click at [1374, 57] on div "Phone Call Chat" at bounding box center [1388, 87] width 108 height 65
click at [1374, 58] on button "Phone Call" at bounding box center [1387, 73] width 102 height 29
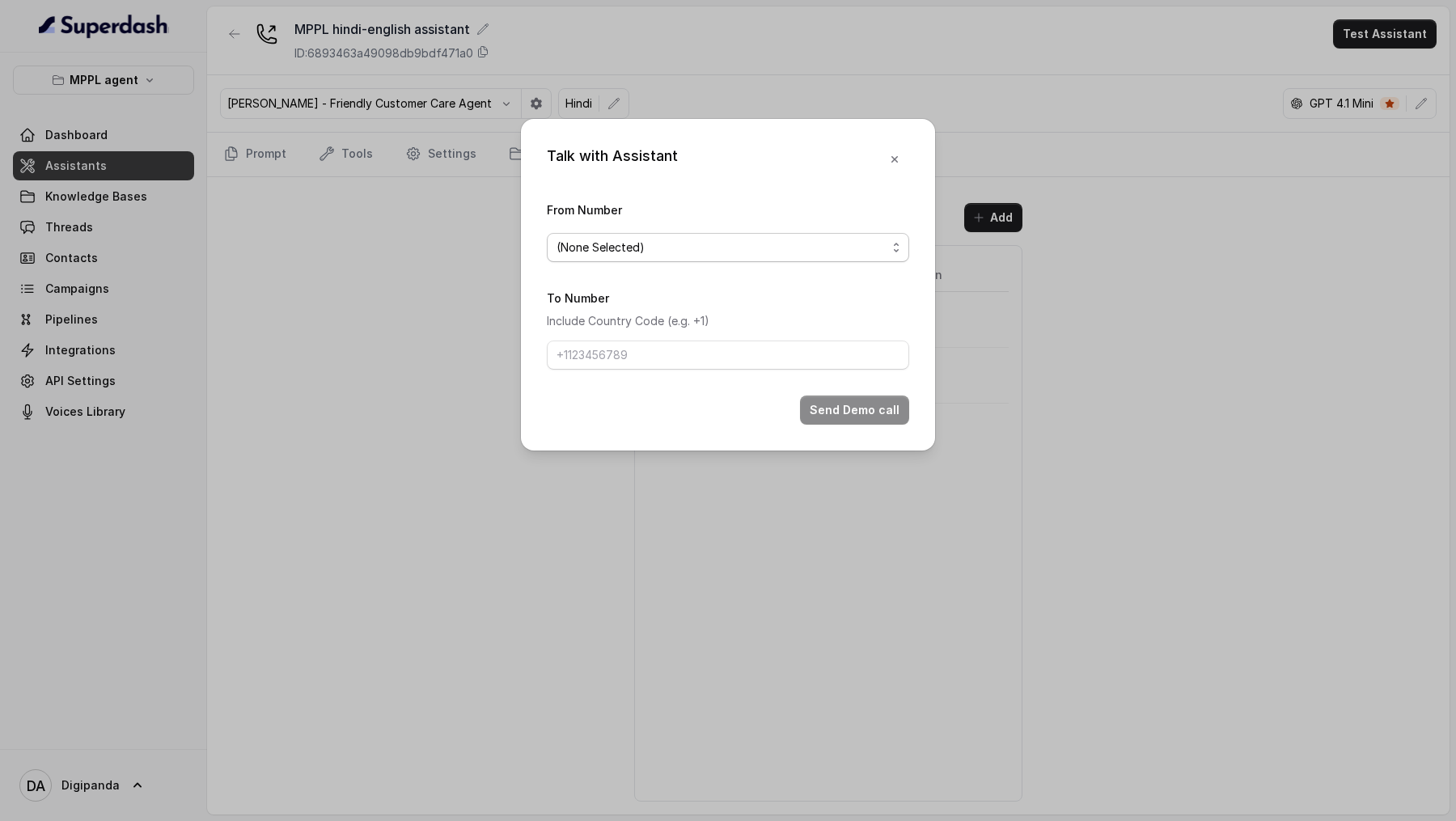
click at [784, 247] on span "(None Selected)" at bounding box center [721, 248] width 330 height 19
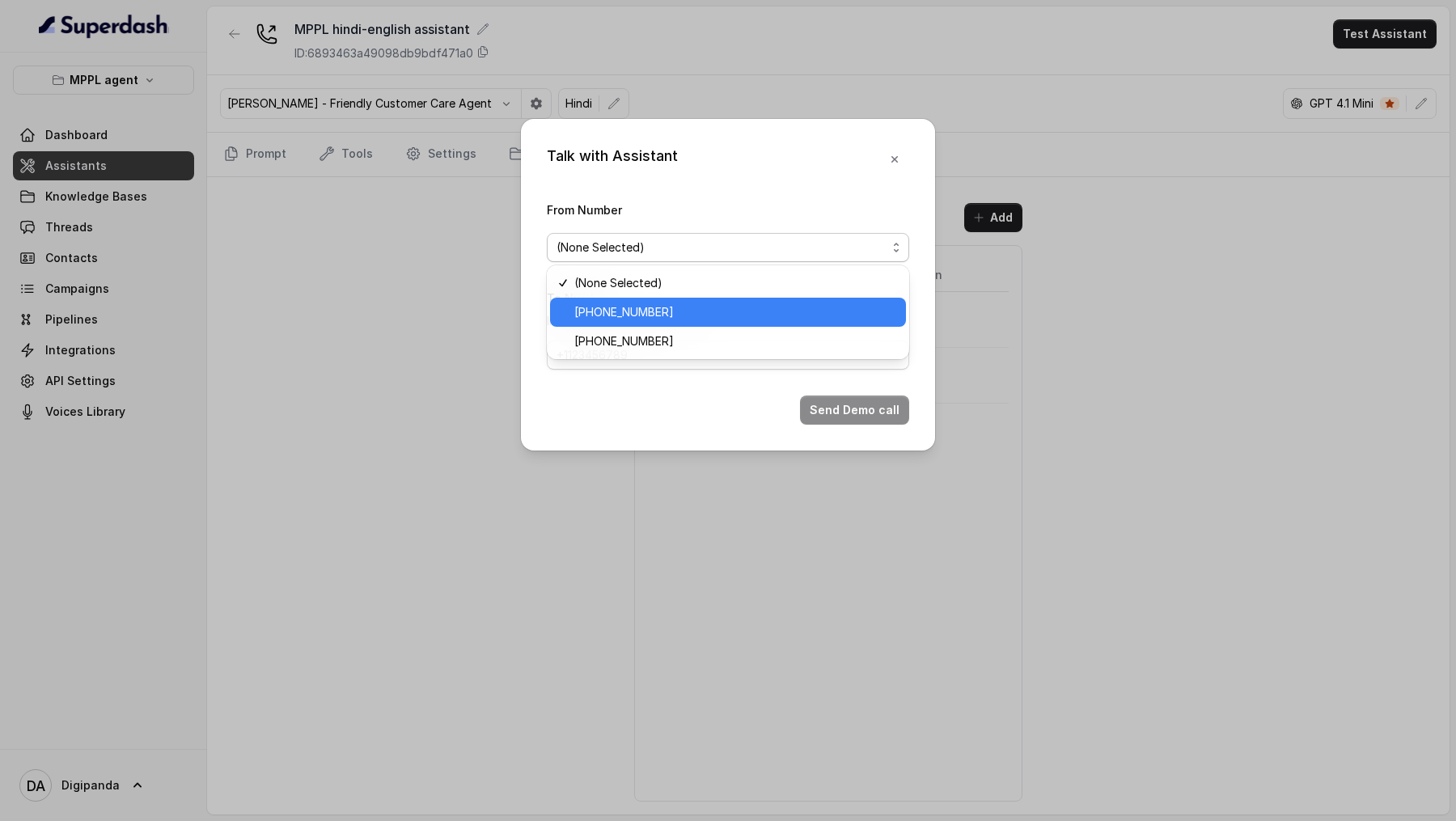
click at [794, 306] on span "+919240904634" at bounding box center [735, 312] width 322 height 19
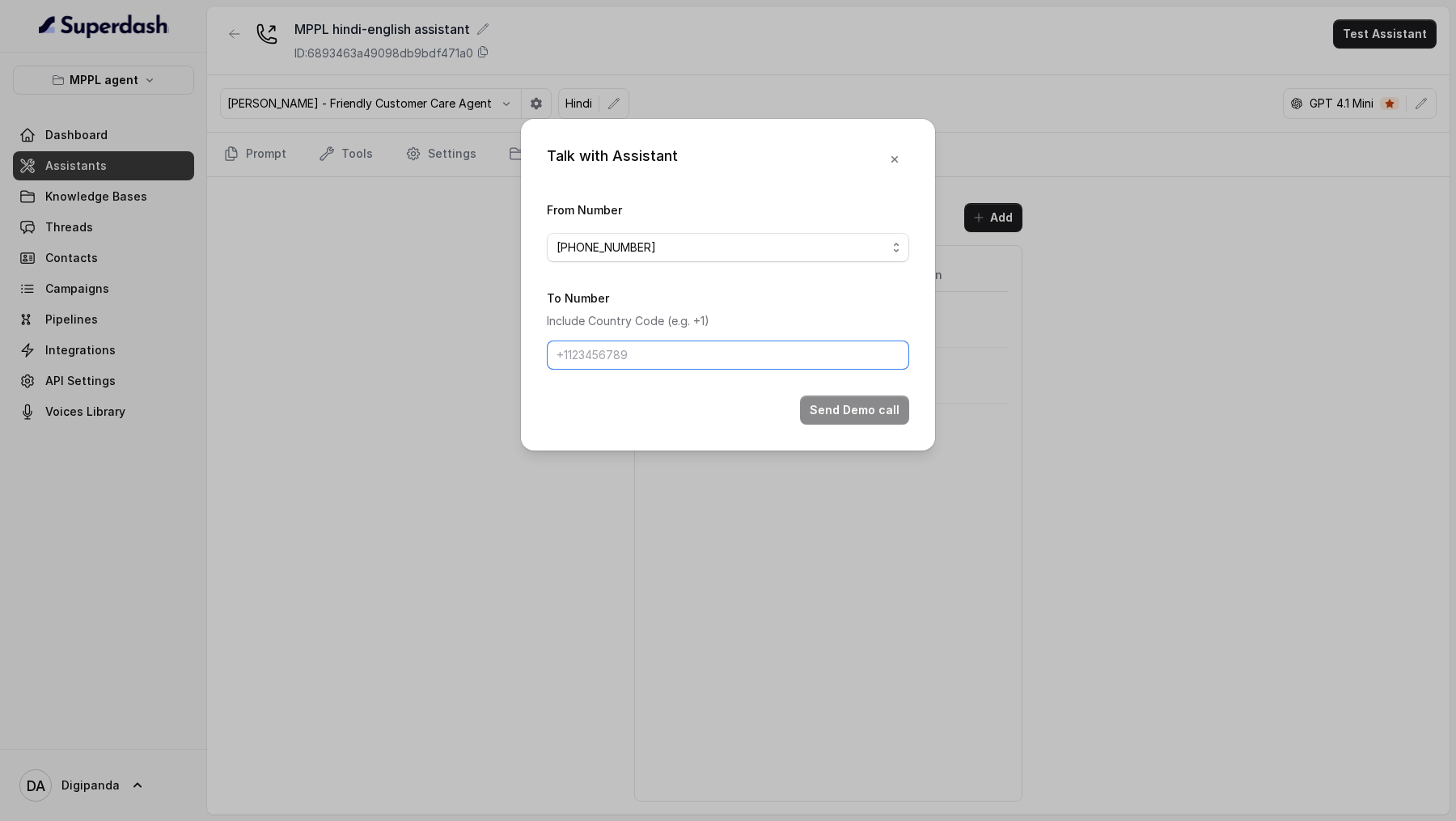
click at [787, 356] on input "To Number" at bounding box center [728, 355] width 362 height 29
type input "+919967159549"
click at [857, 387] on form "From Number +919240904634 To Number Include Country Code (e.g. +1) +91996715954…" at bounding box center [728, 312] width 362 height 225
click at [863, 402] on button "Send Demo call" at bounding box center [854, 410] width 109 height 29
click at [900, 155] on icon "button" at bounding box center [894, 159] width 13 height 13
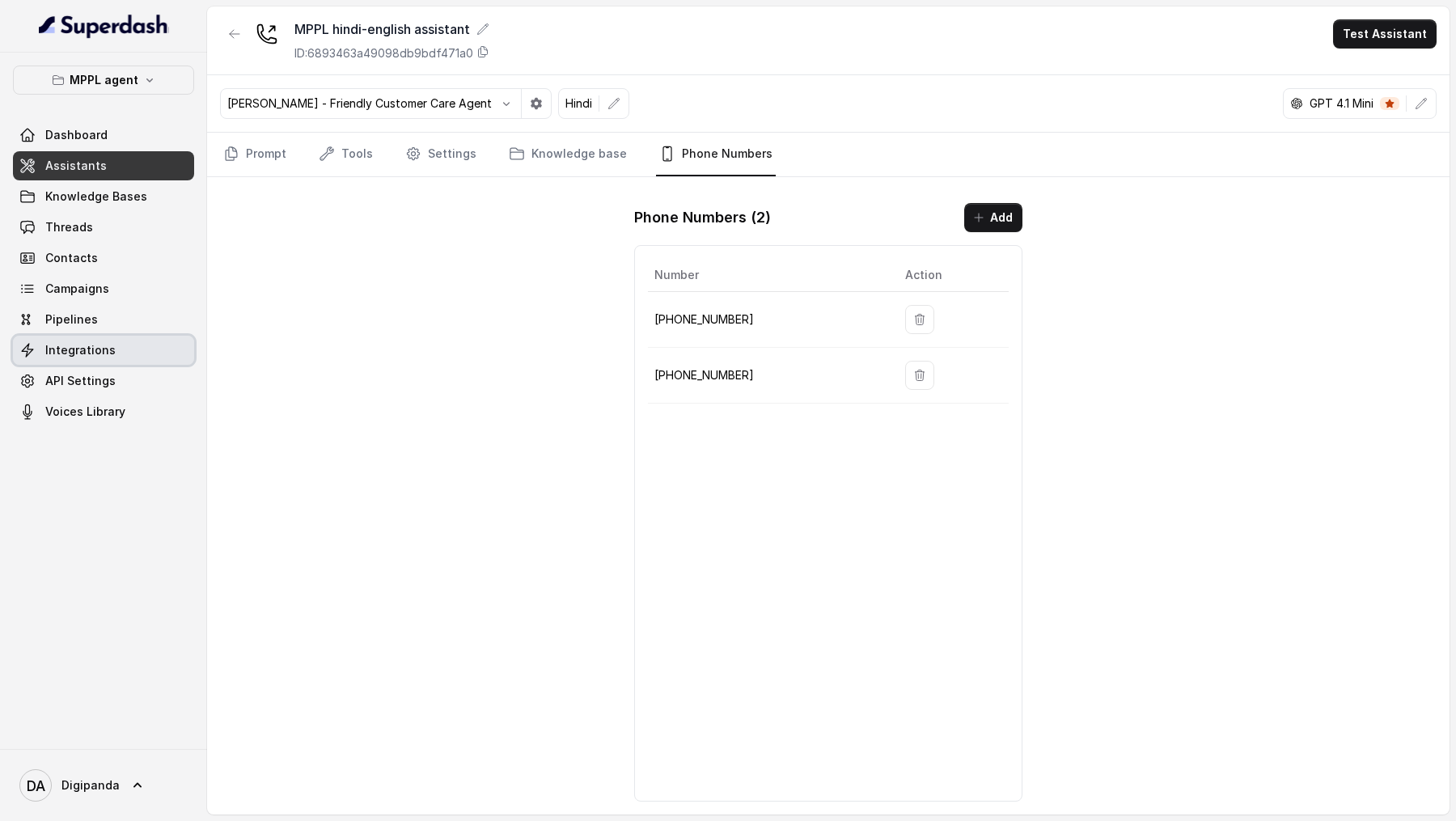
click at [125, 343] on link "Integrations" at bounding box center [103, 350] width 181 height 29
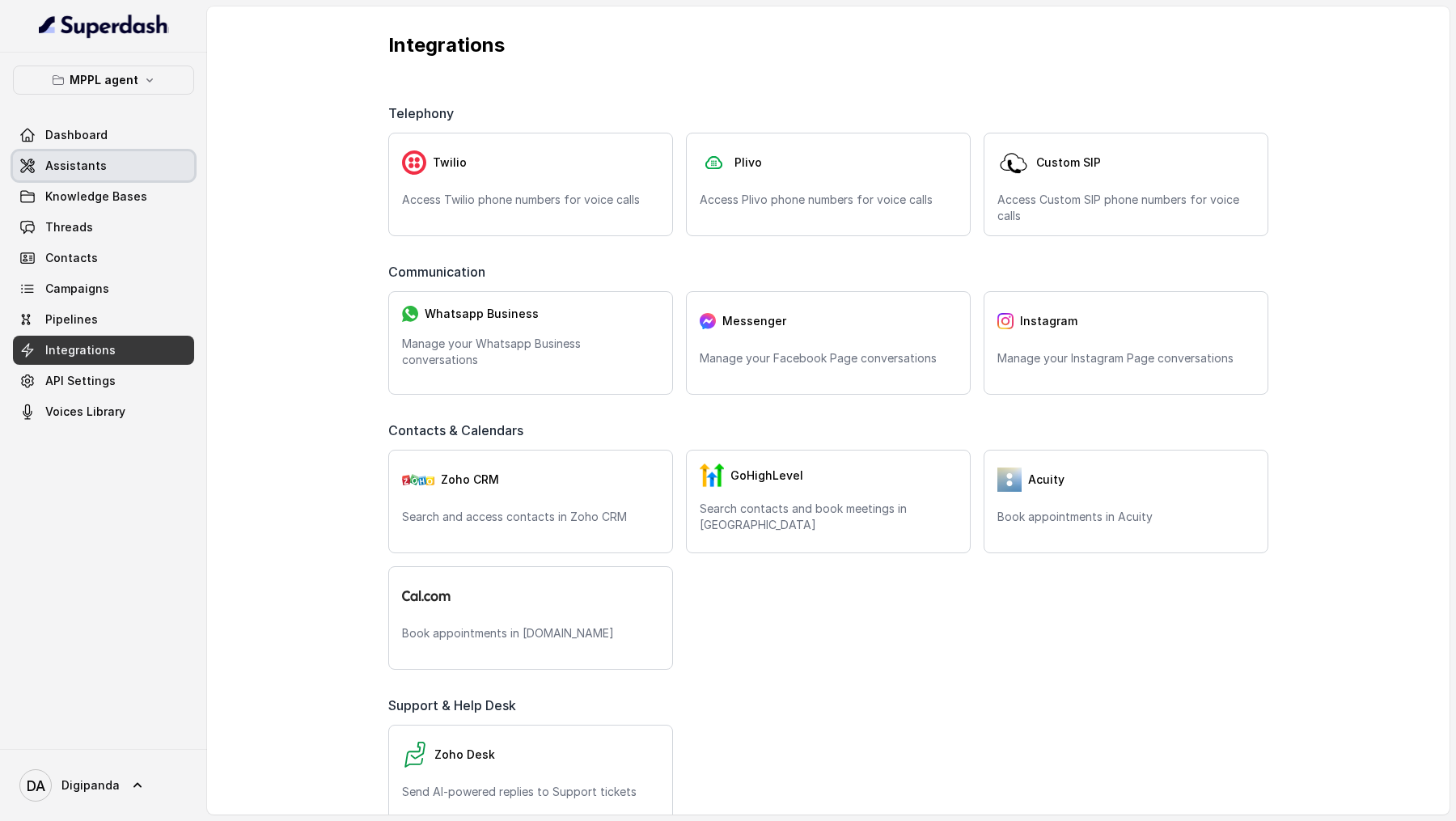
click at [47, 163] on span "Assistants" at bounding box center [76, 166] width 61 height 16
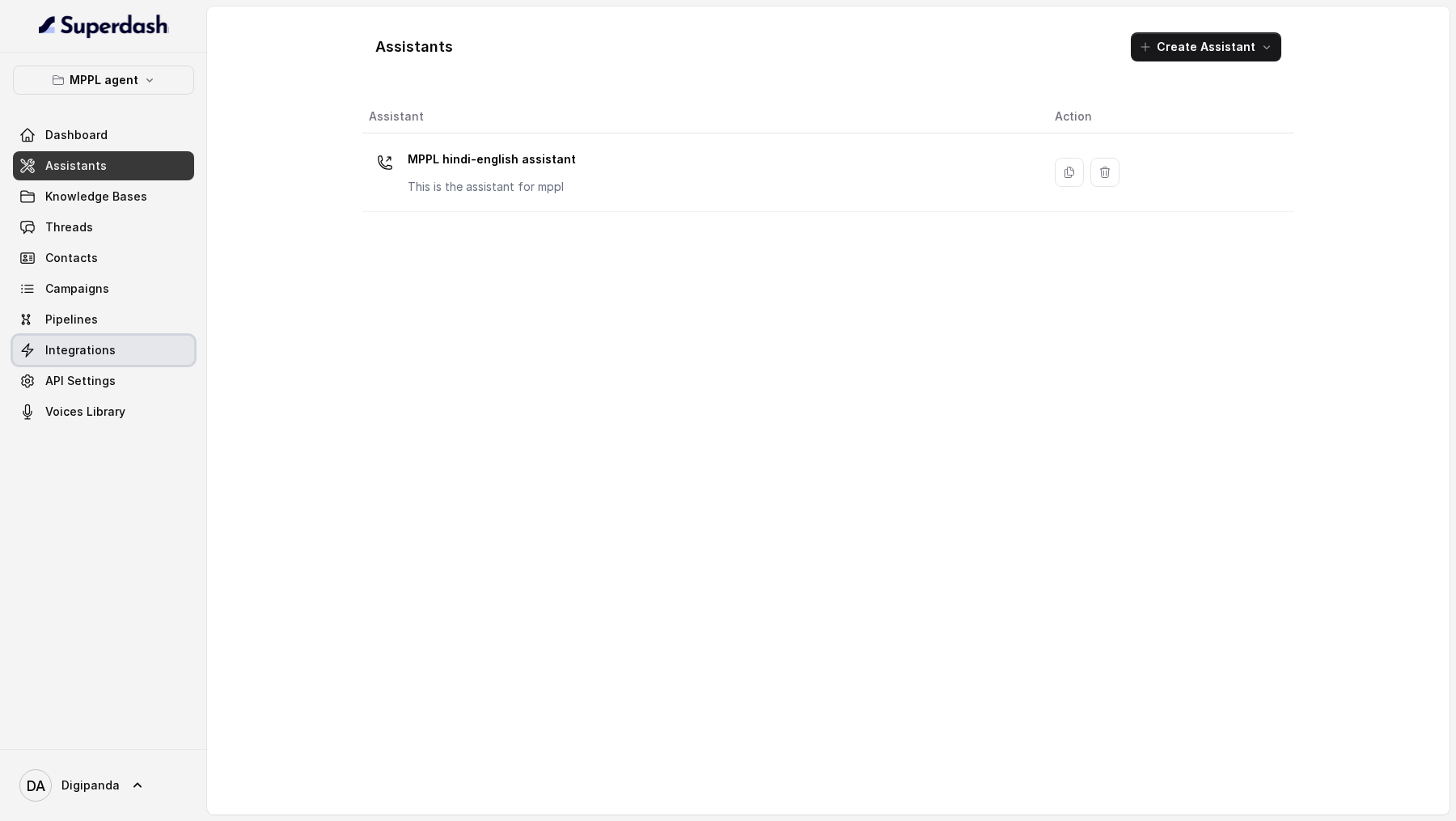
click at [66, 358] on link "Integrations" at bounding box center [103, 350] width 181 height 29
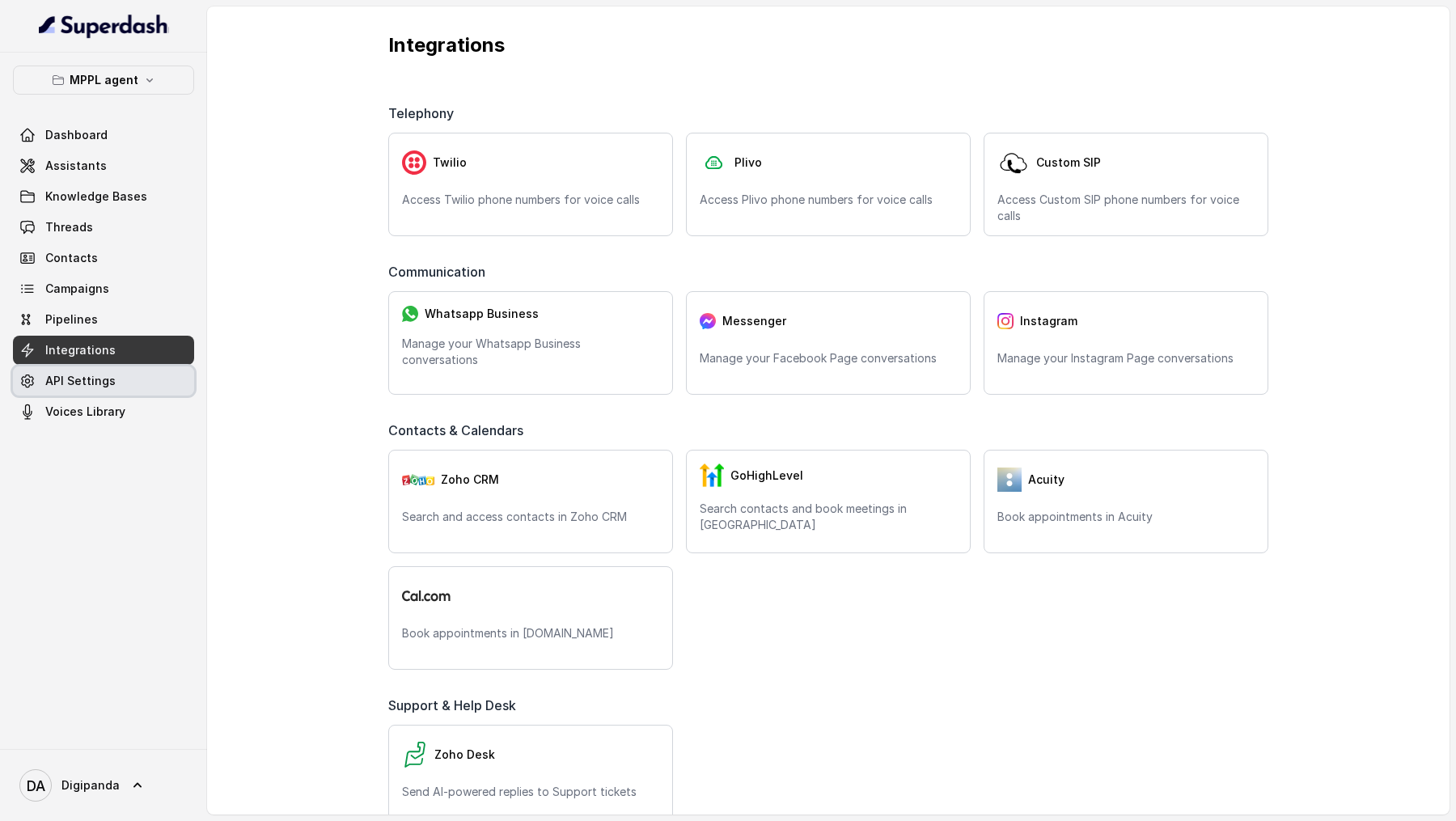
click at [105, 386] on span "API Settings" at bounding box center [80, 380] width 71 height 16
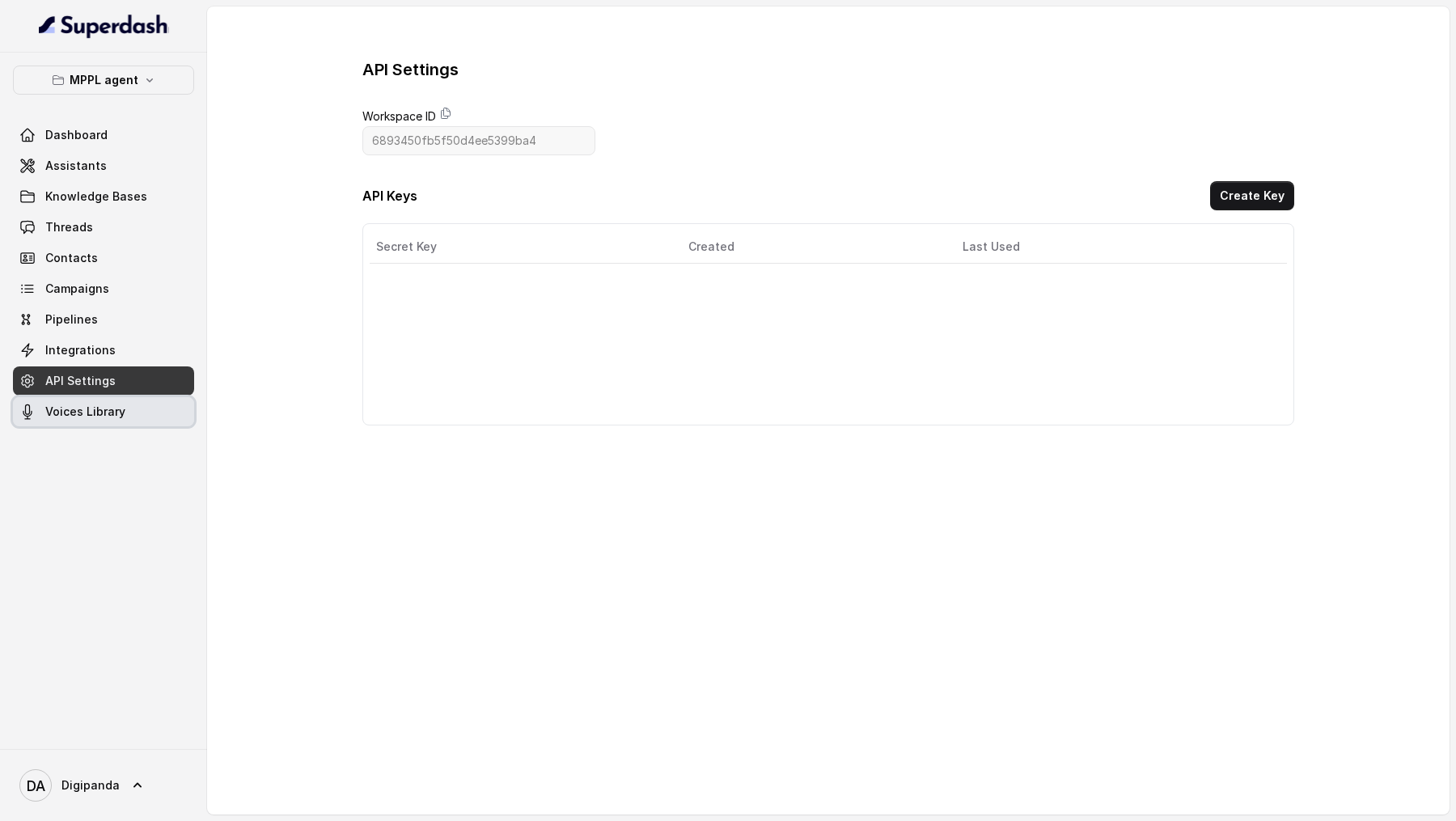
click at [106, 408] on span "Voices Library" at bounding box center [85, 411] width 80 height 16
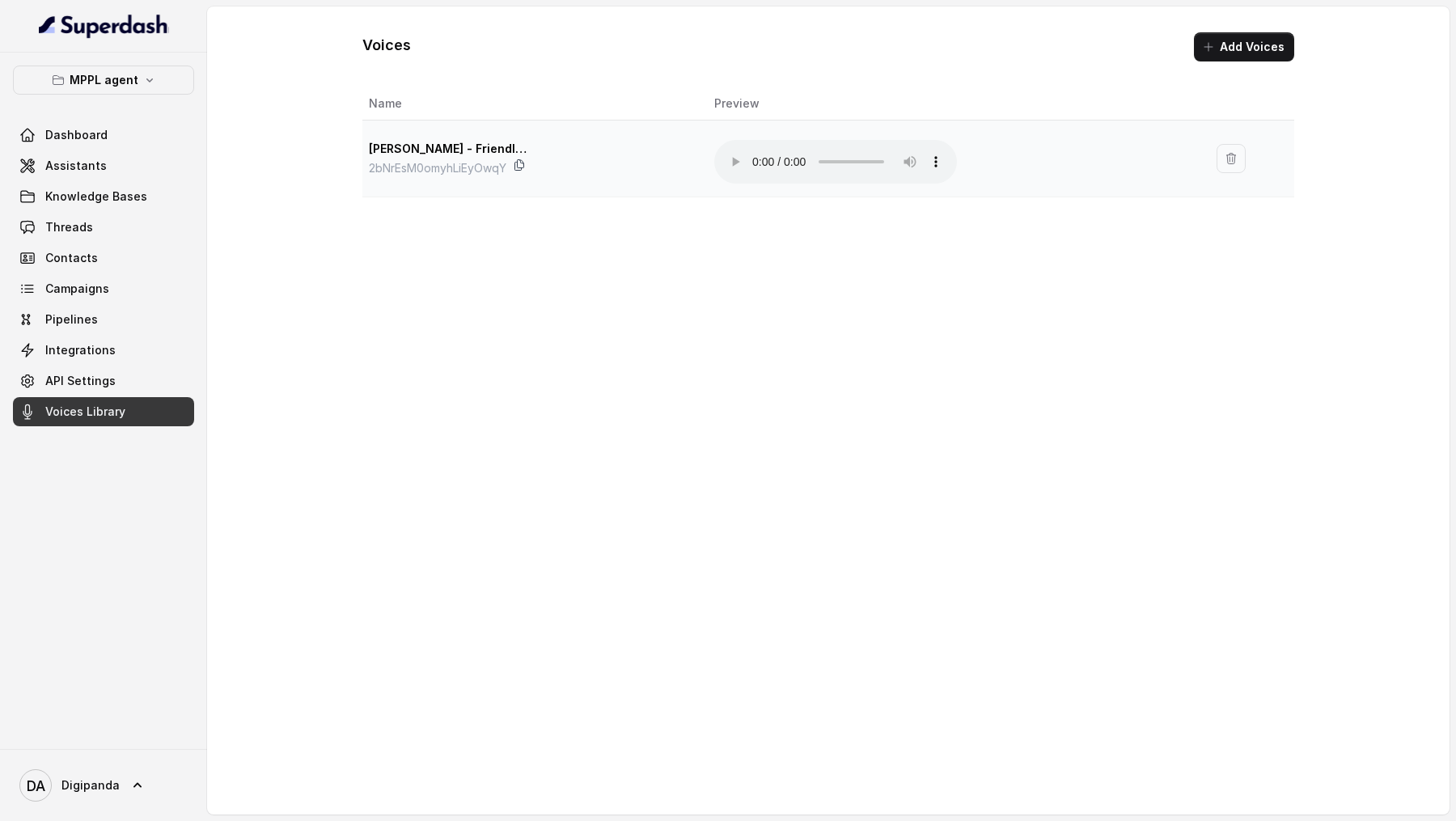
click at [524, 162] on icon at bounding box center [519, 165] width 9 height 11
click at [89, 169] on span "Assistants" at bounding box center [76, 166] width 61 height 16
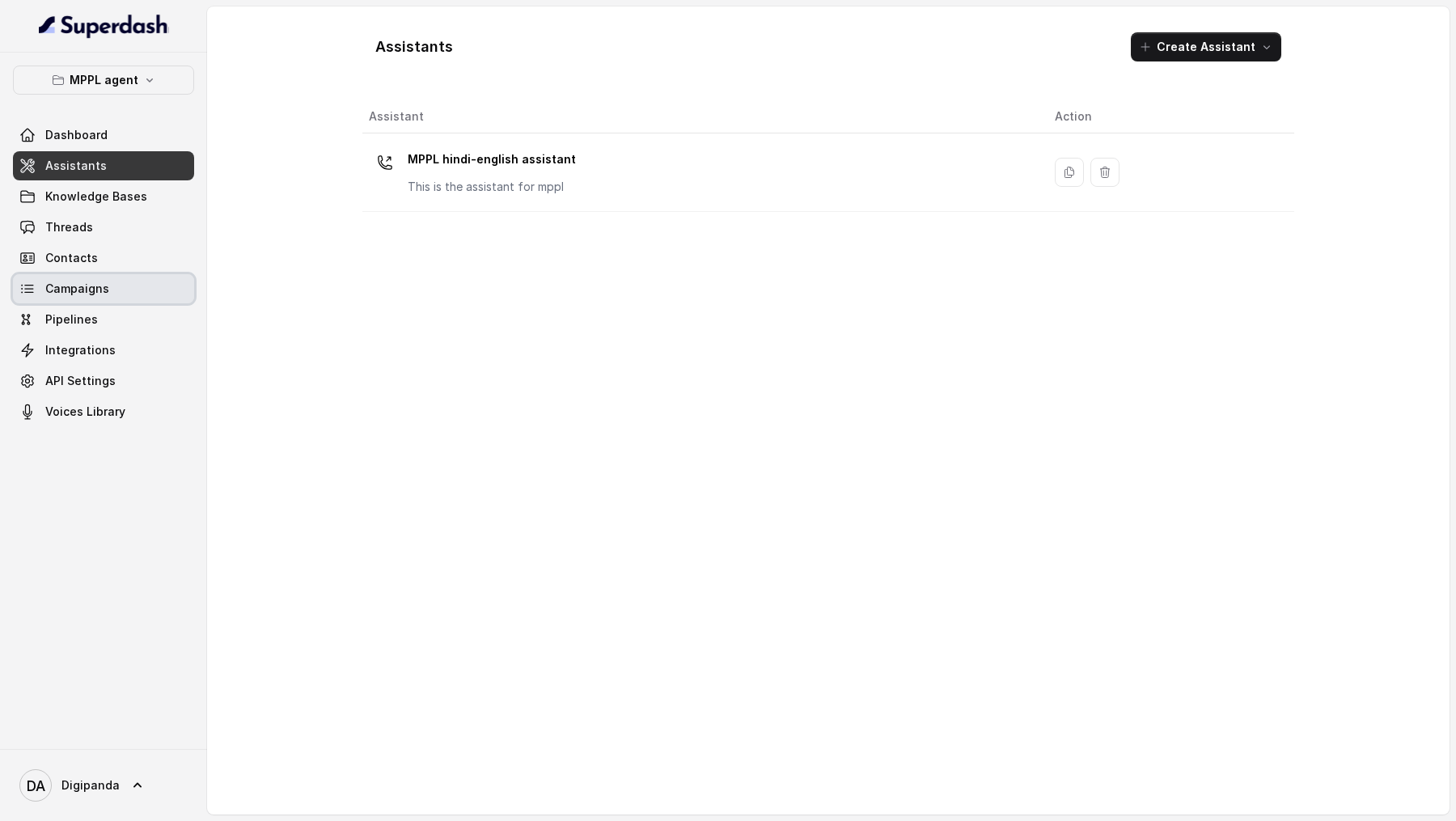
click at [86, 287] on span "Campaigns" at bounding box center [77, 289] width 64 height 16
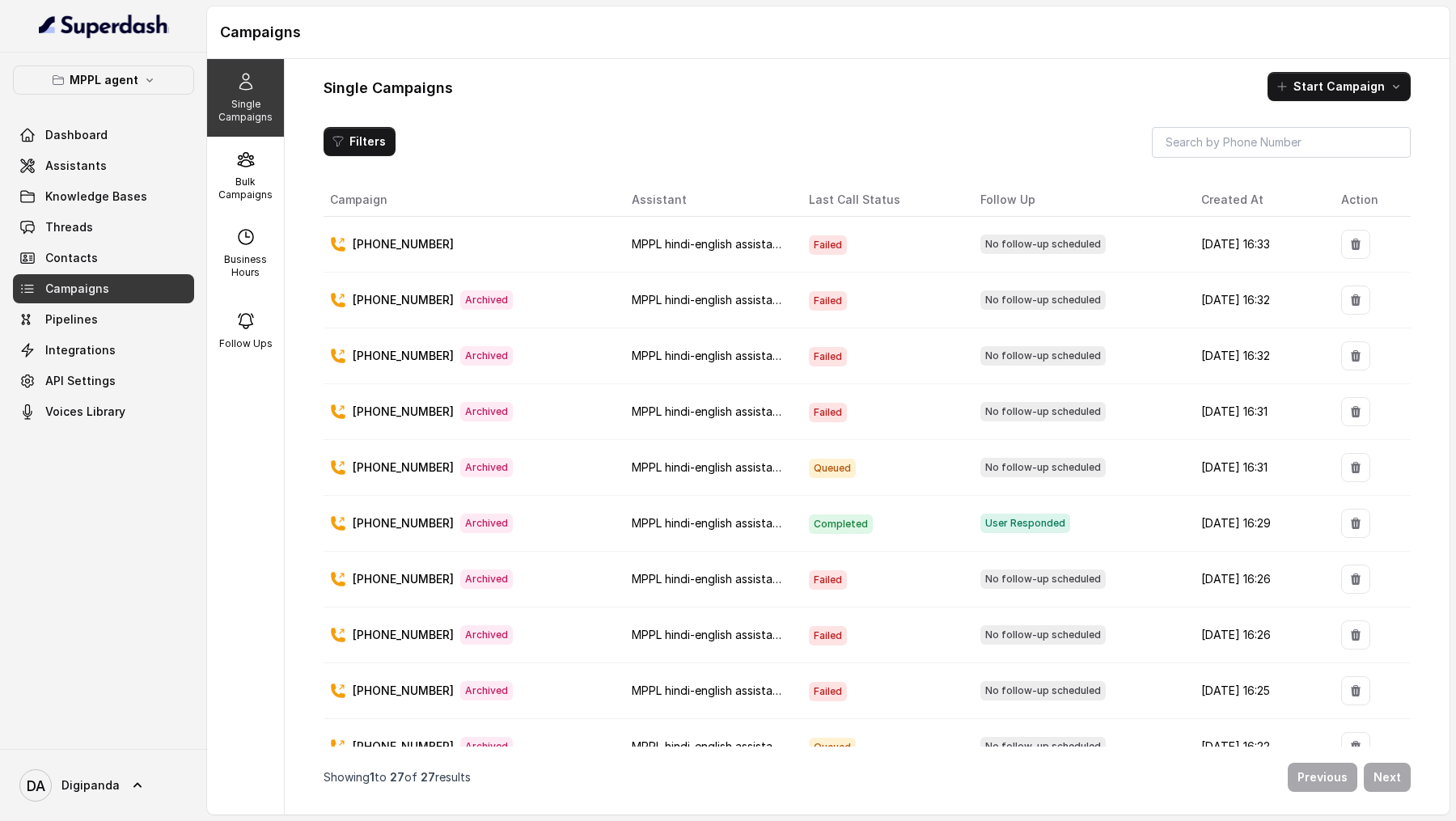
click at [808, 404] on span "Failed" at bounding box center [827, 412] width 38 height 19
click at [854, 403] on td "Failed" at bounding box center [881, 412] width 171 height 56
click at [1360, 238] on icon "button" at bounding box center [1355, 244] width 10 height 12
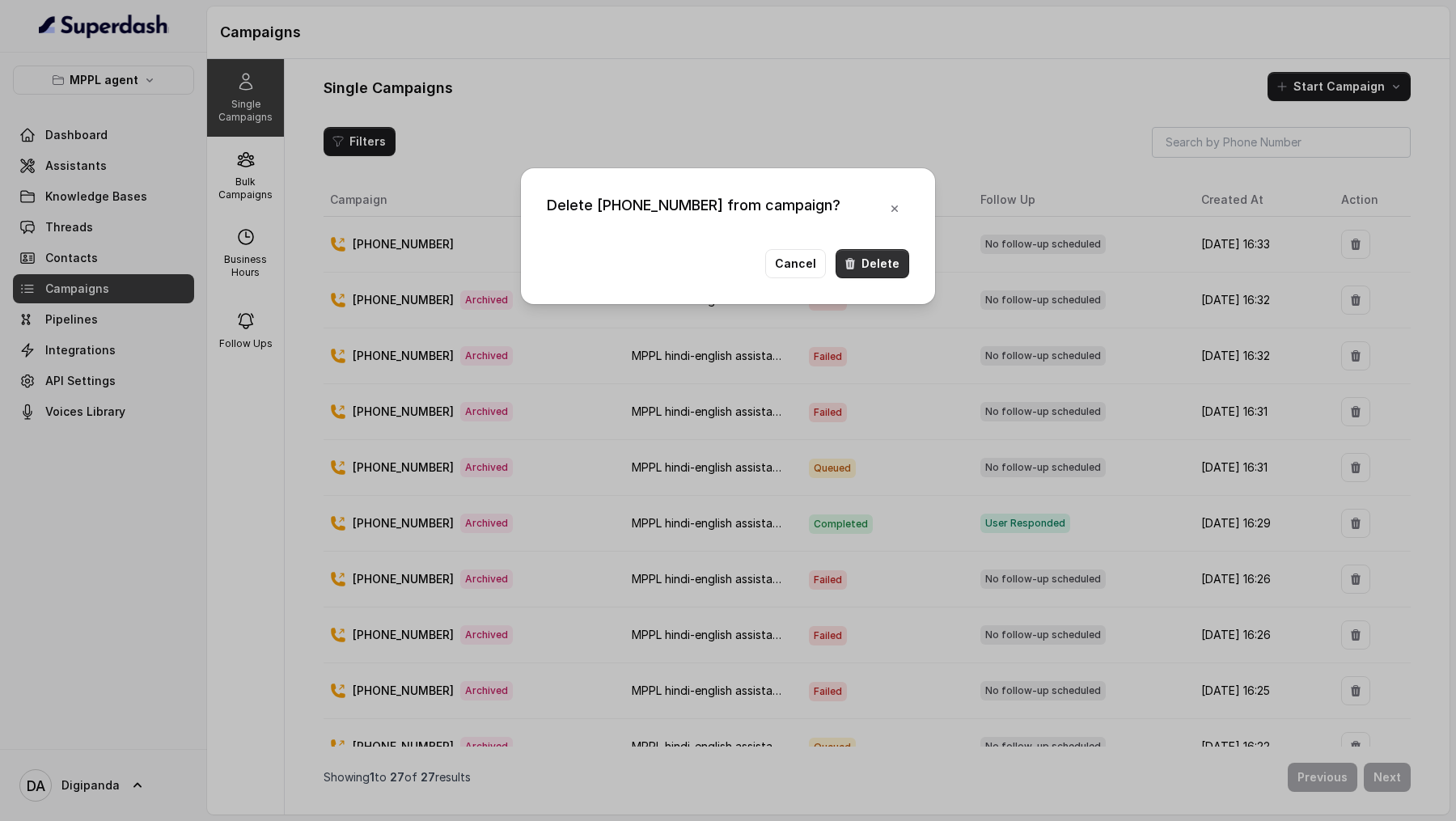
click at [867, 263] on button "Delete" at bounding box center [872, 263] width 74 height 29
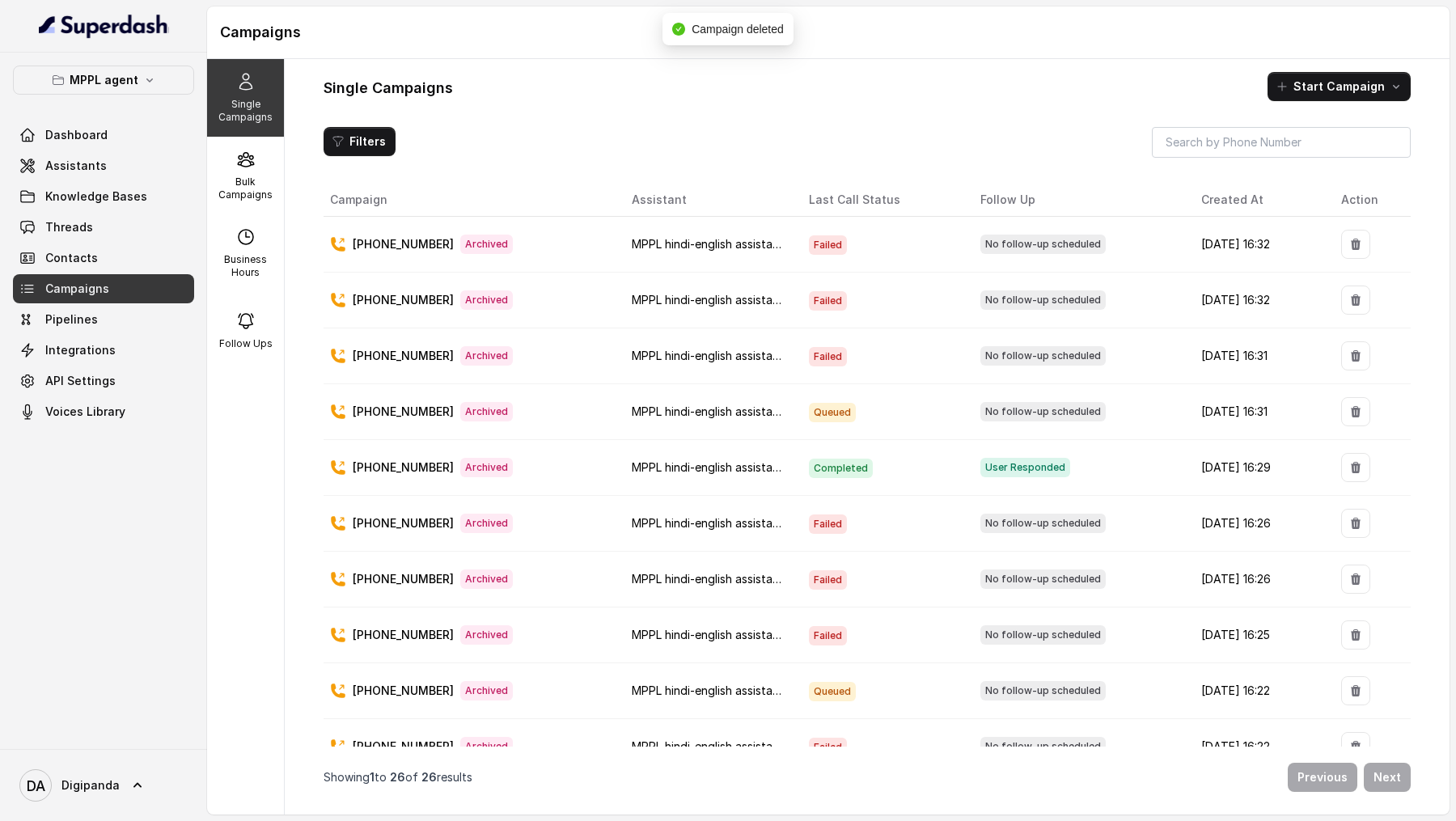
click at [1350, 258] on td at bounding box center [1369, 245] width 82 height 56
click at [1358, 247] on icon "button" at bounding box center [1355, 244] width 10 height 12
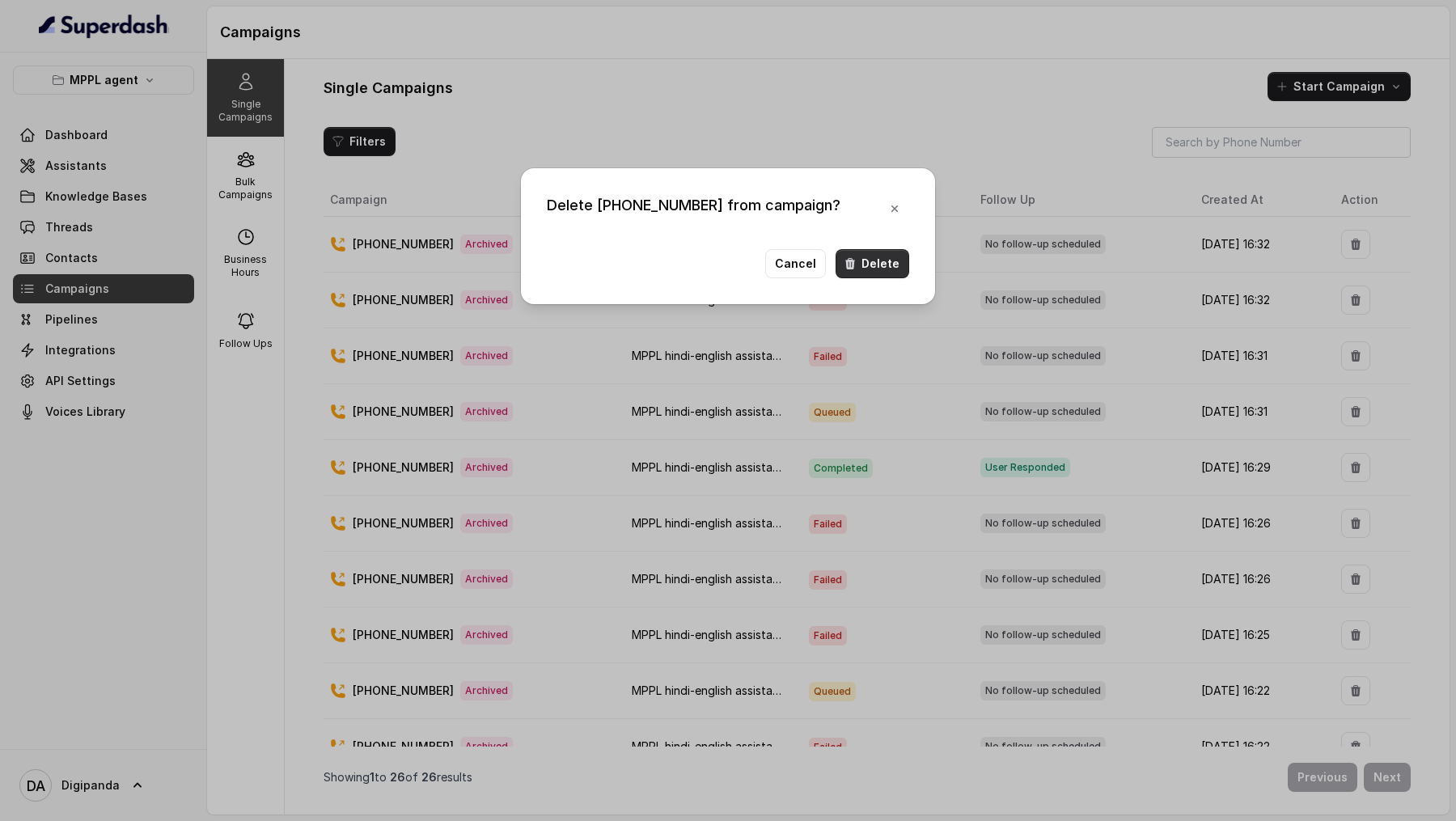
click at [853, 258] on icon "button" at bounding box center [850, 264] width 10 height 12
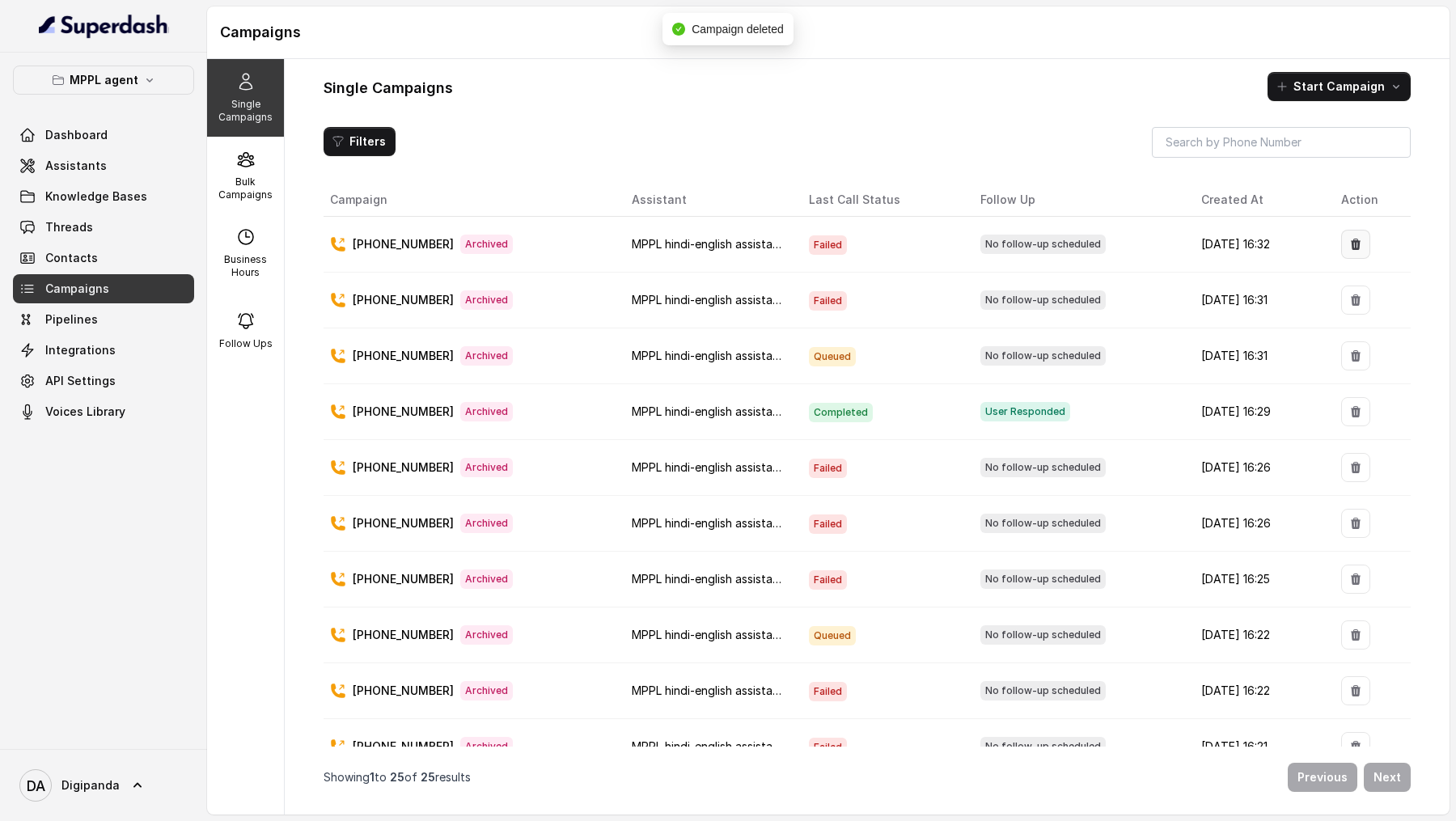
click at [1360, 243] on icon "button" at bounding box center [1355, 244] width 10 height 12
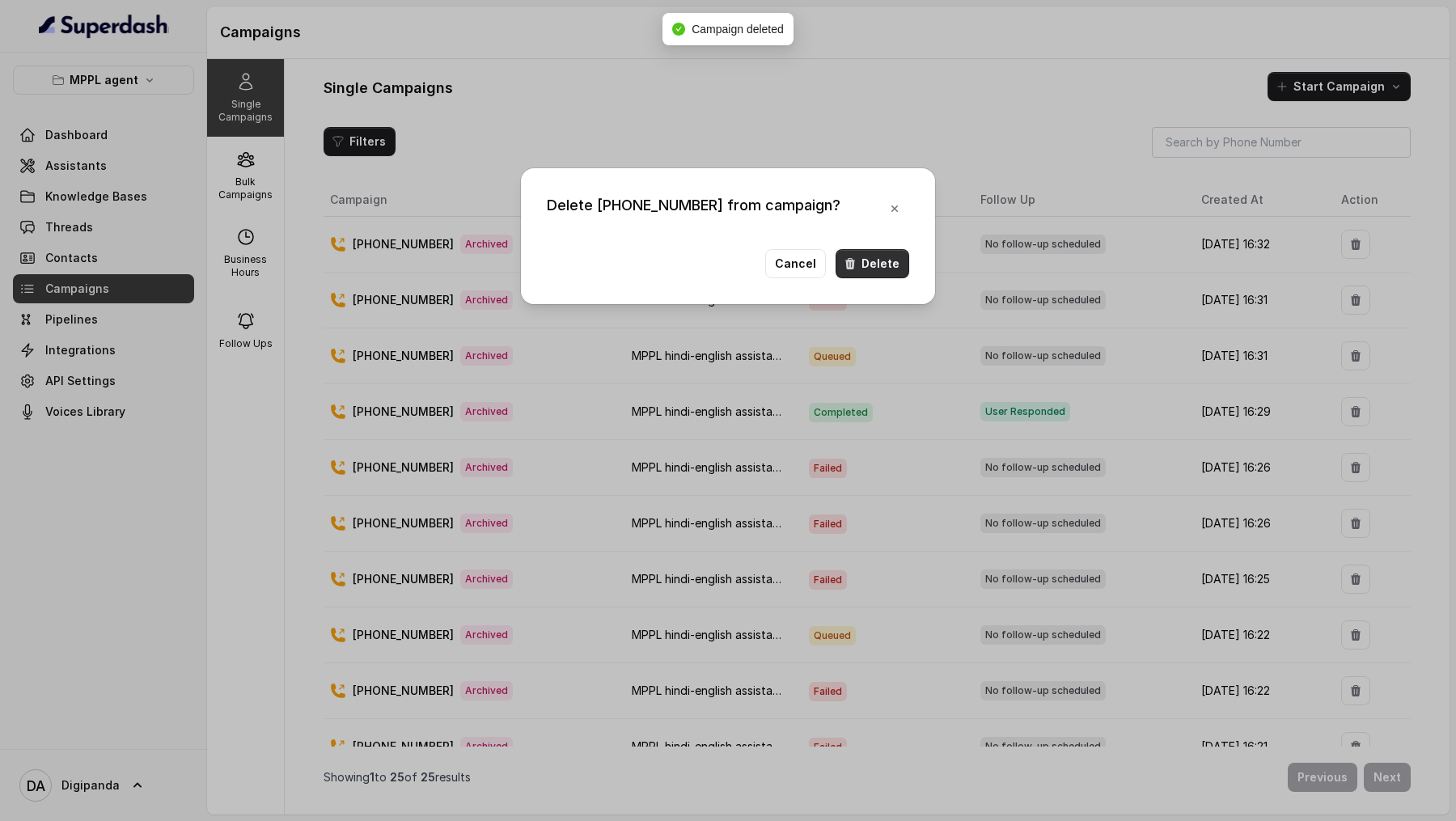
click at [878, 264] on button "Delete" at bounding box center [872, 263] width 74 height 29
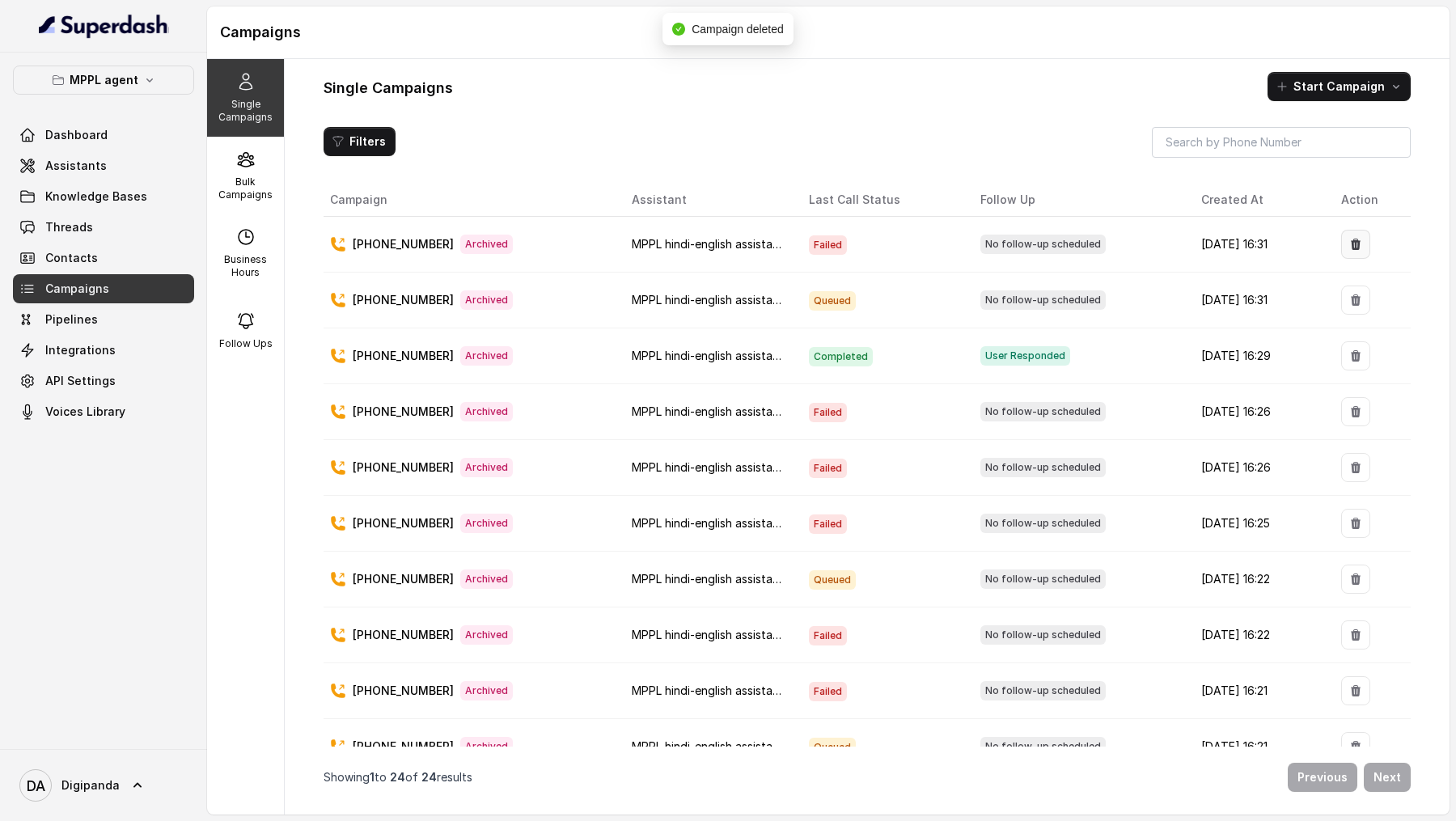
click at [1361, 248] on icon "button" at bounding box center [1355, 244] width 13 height 13
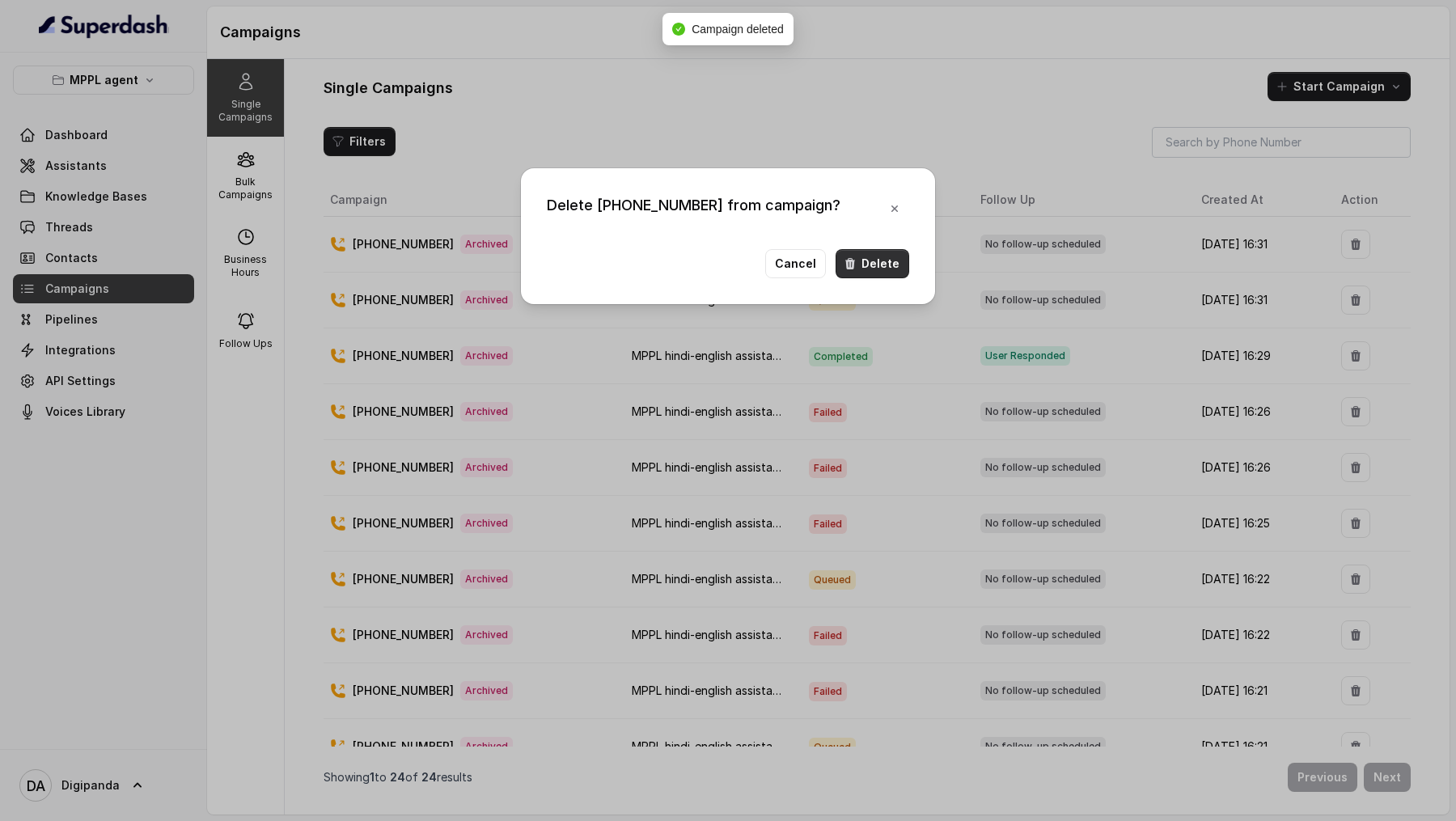
click at [857, 268] on icon "button" at bounding box center [849, 263] width 13 height 13
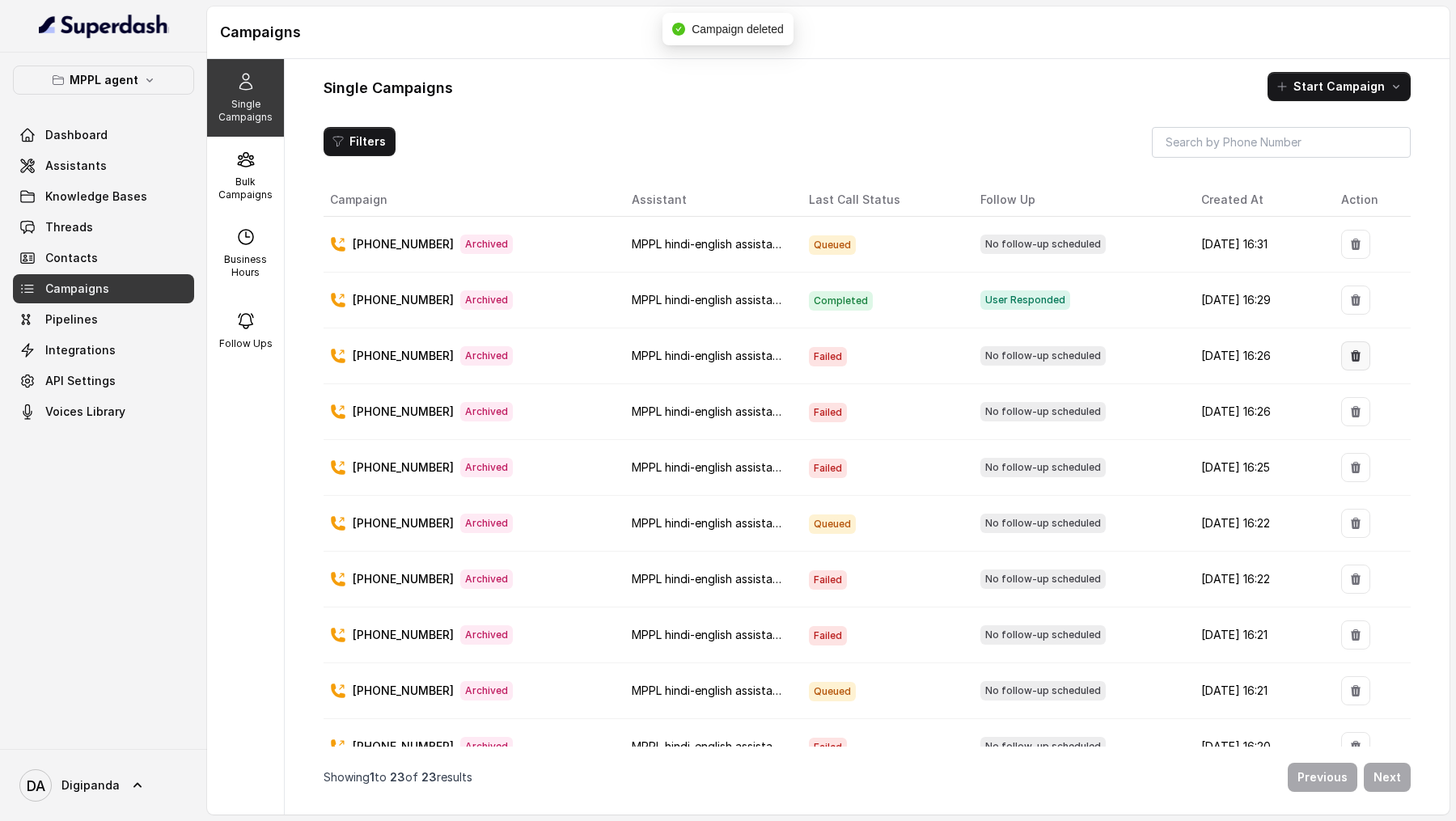
click at [1354, 350] on icon "button" at bounding box center [1355, 355] width 13 height 13
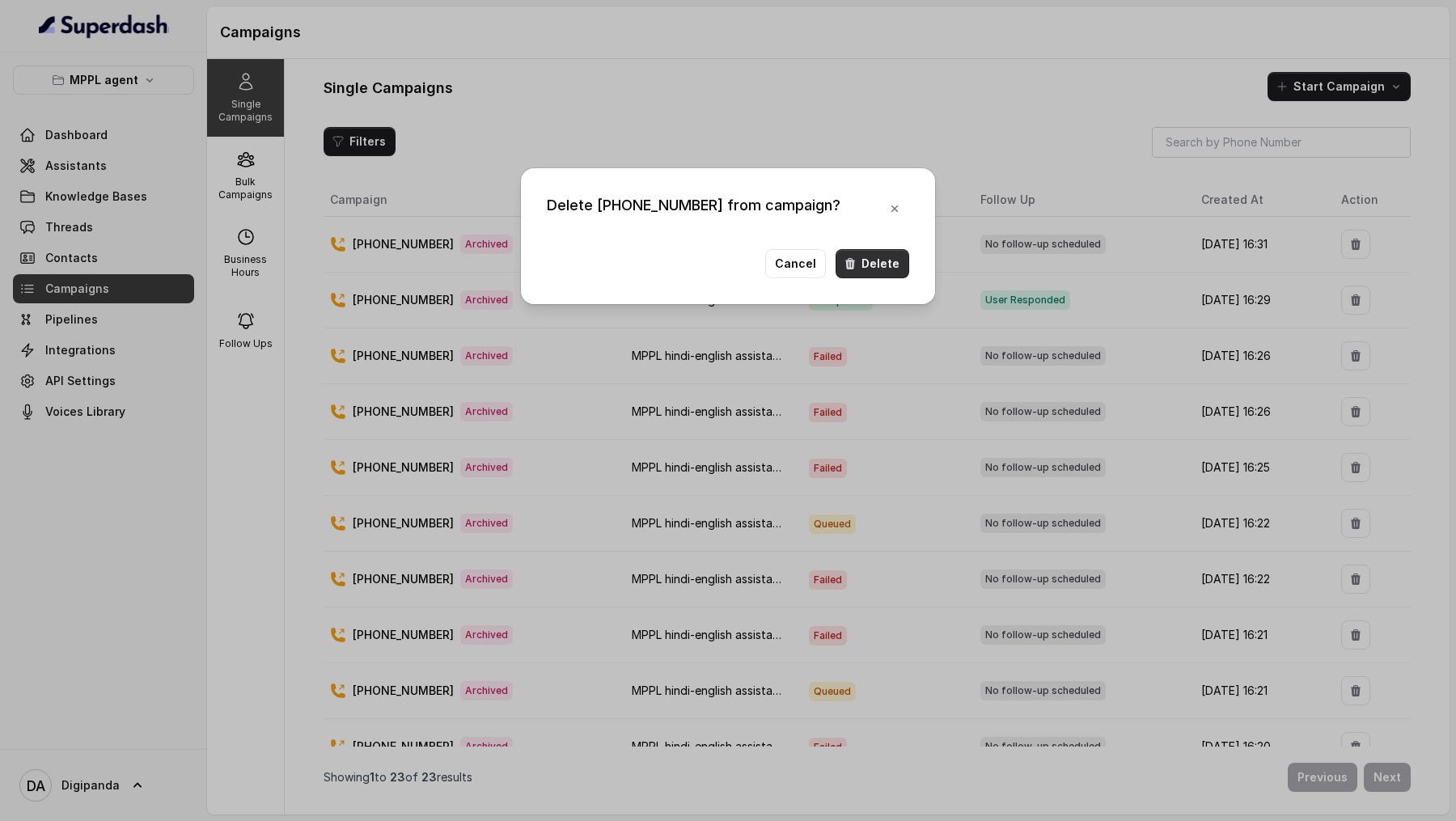
click at [869, 271] on button "Delete" at bounding box center [872, 263] width 74 height 29
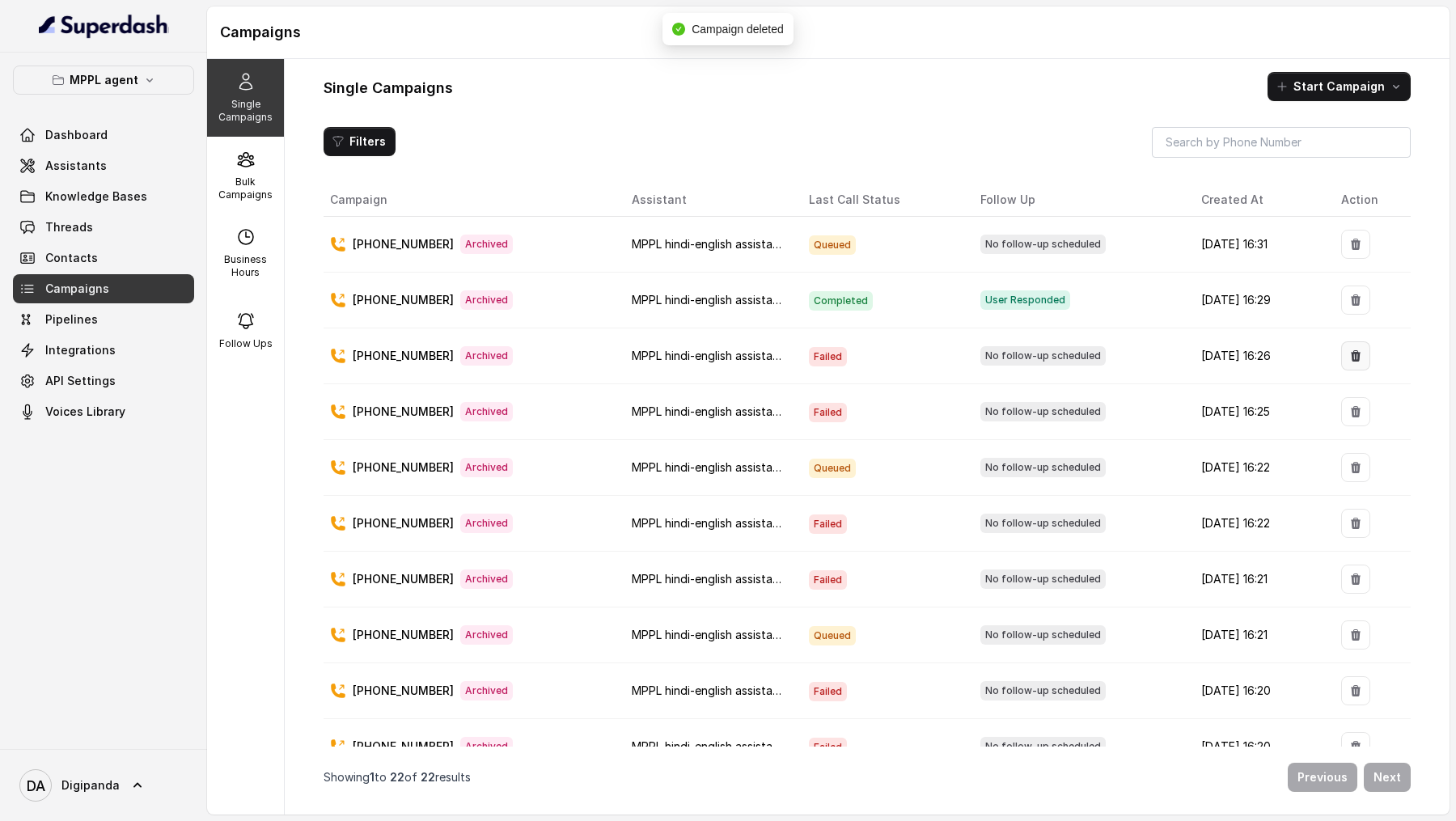
click at [1352, 350] on icon "button" at bounding box center [1355, 355] width 13 height 13
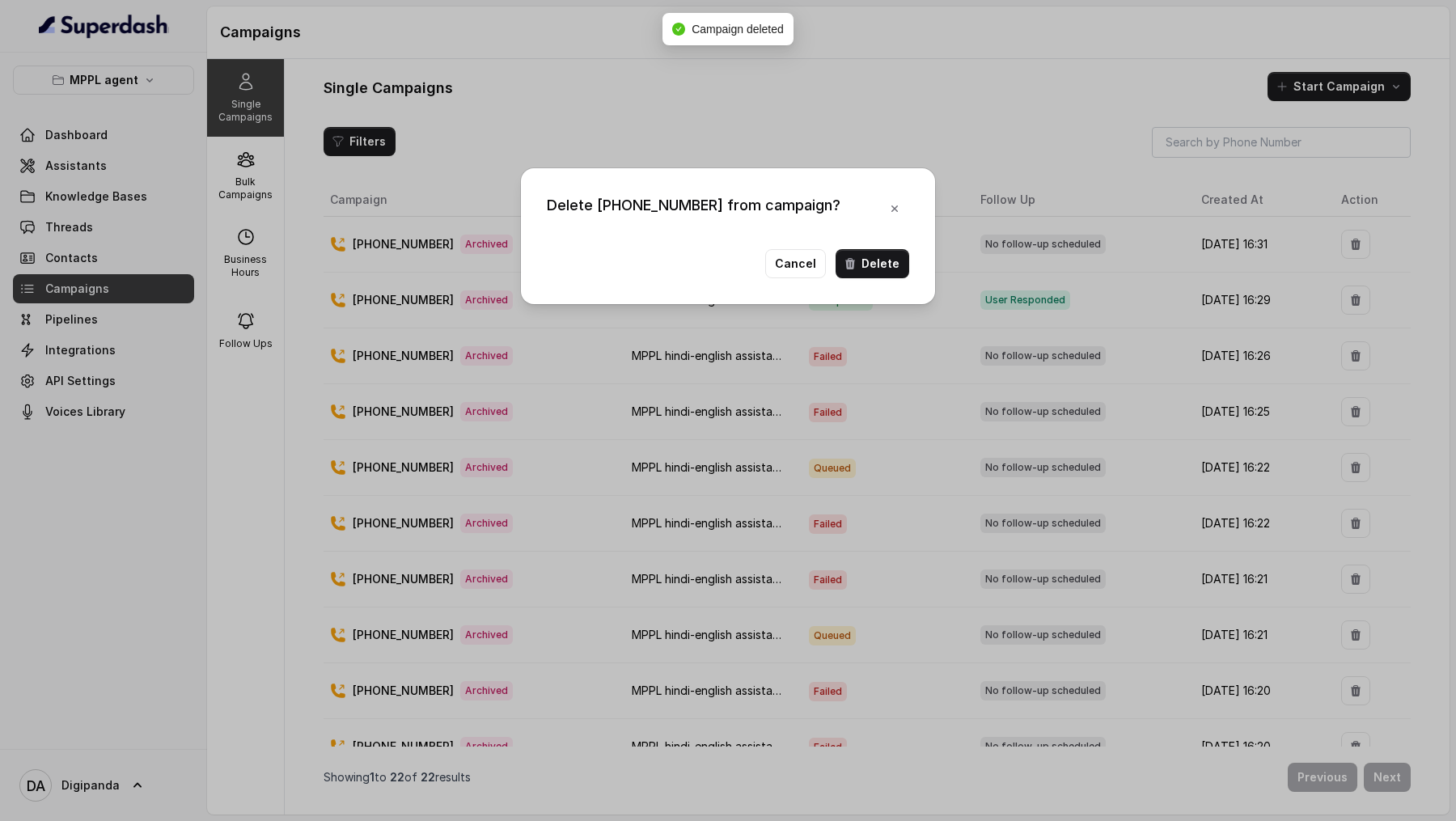
click at [907, 266] on button "Delete" at bounding box center [872, 263] width 74 height 29
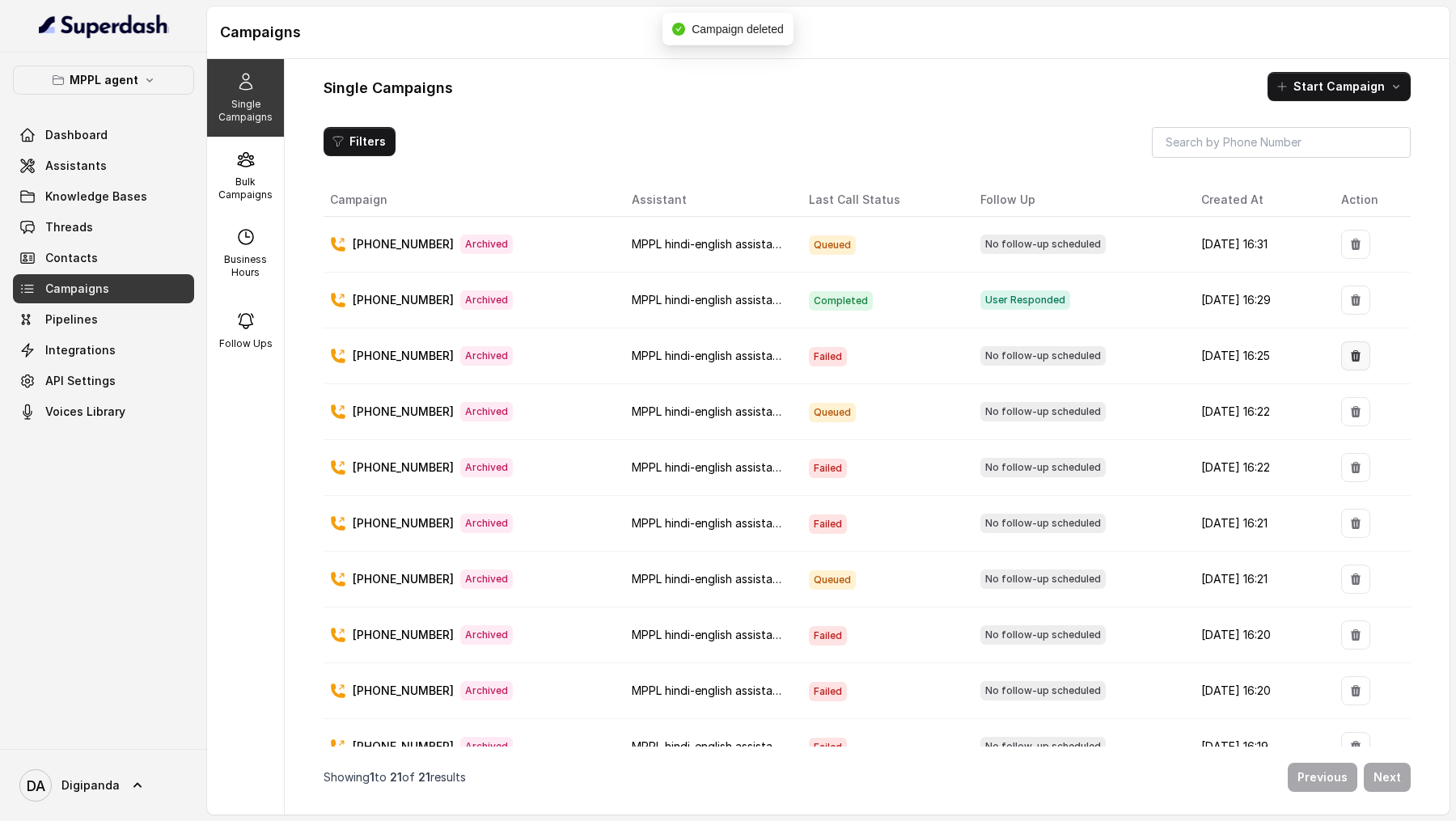
click at [1362, 351] on icon "button" at bounding box center [1355, 355] width 13 height 13
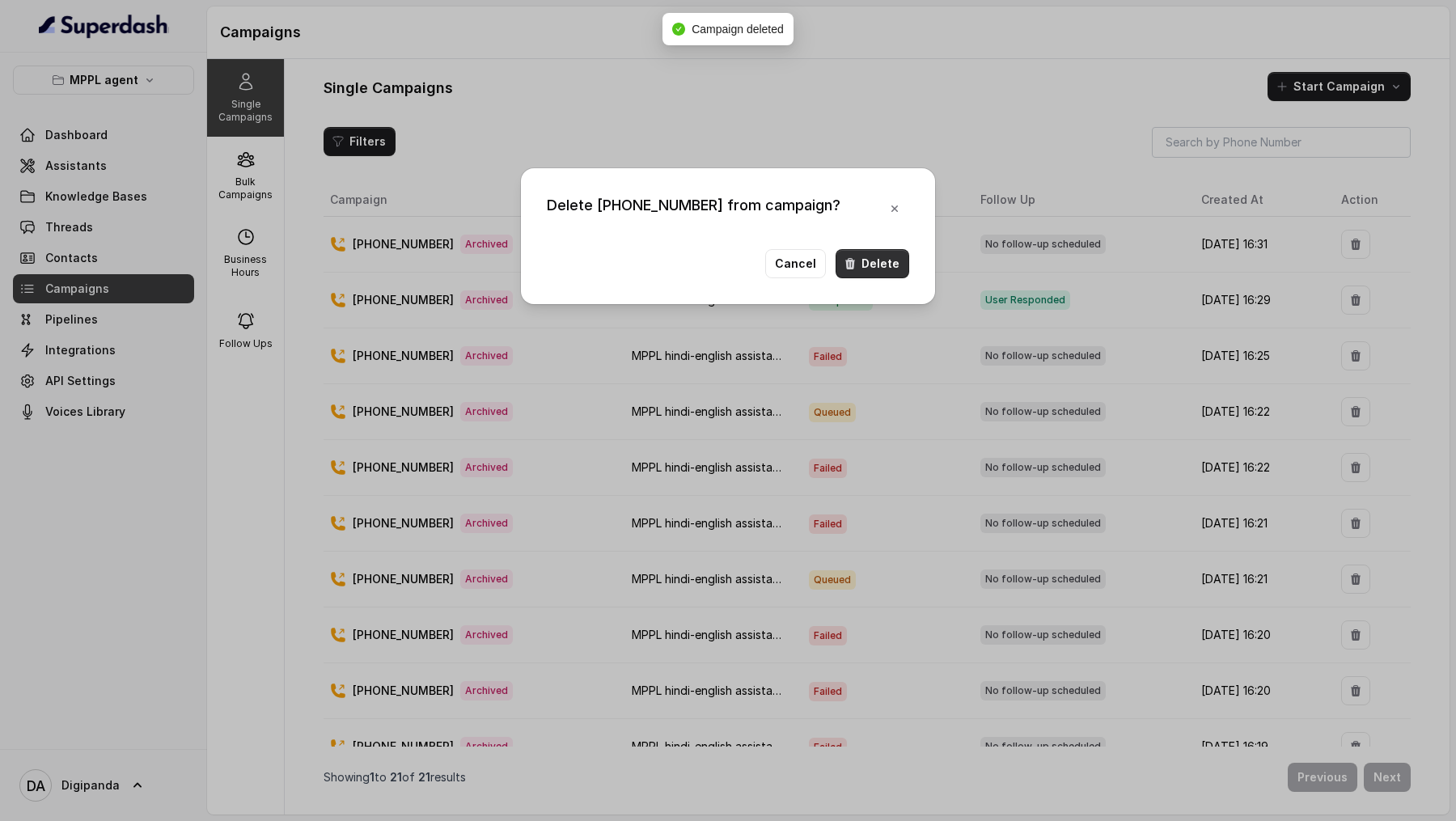
click at [891, 269] on button "Delete" at bounding box center [872, 263] width 74 height 29
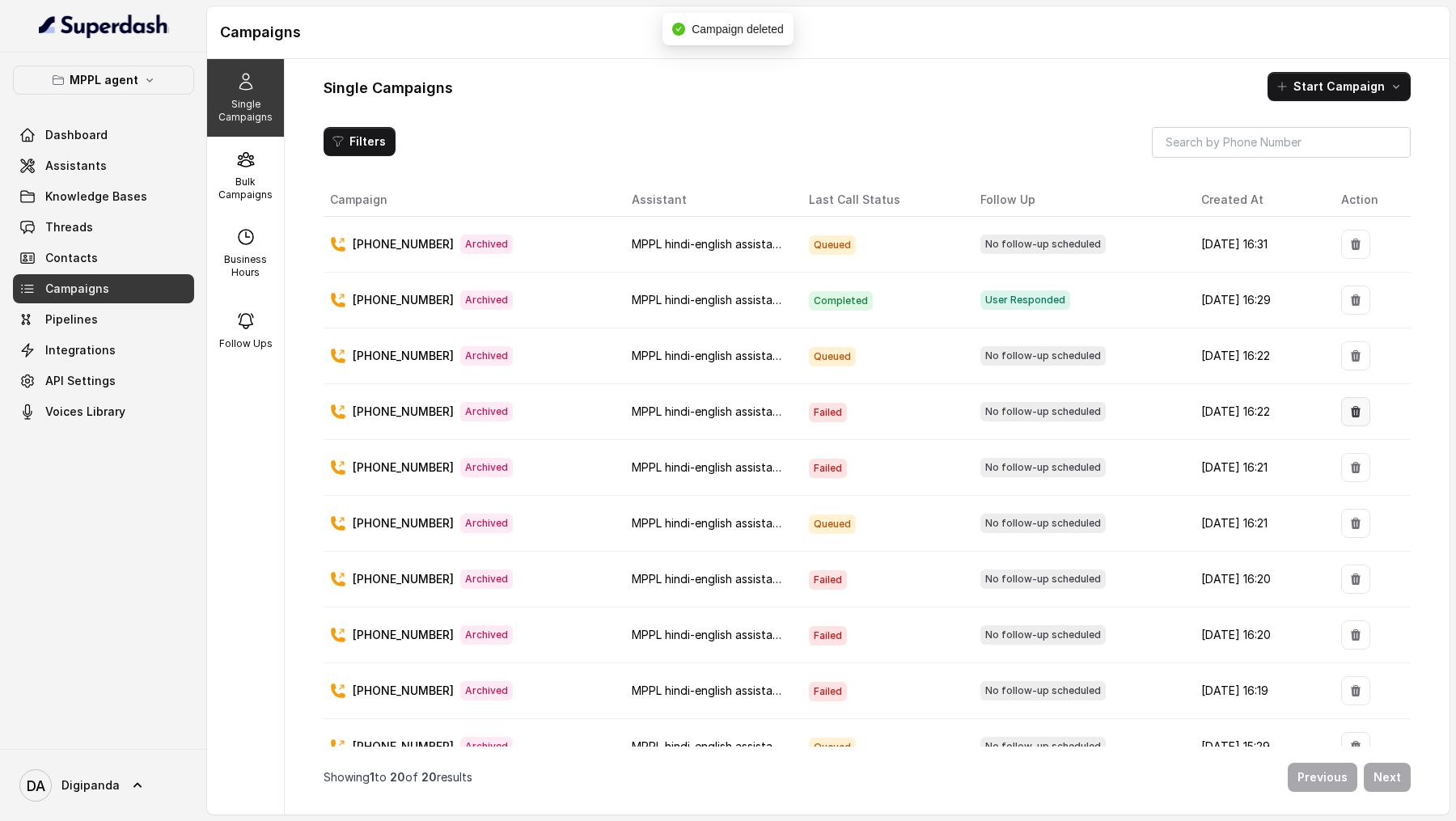
click at [1348, 406] on button "button" at bounding box center [1355, 411] width 29 height 29
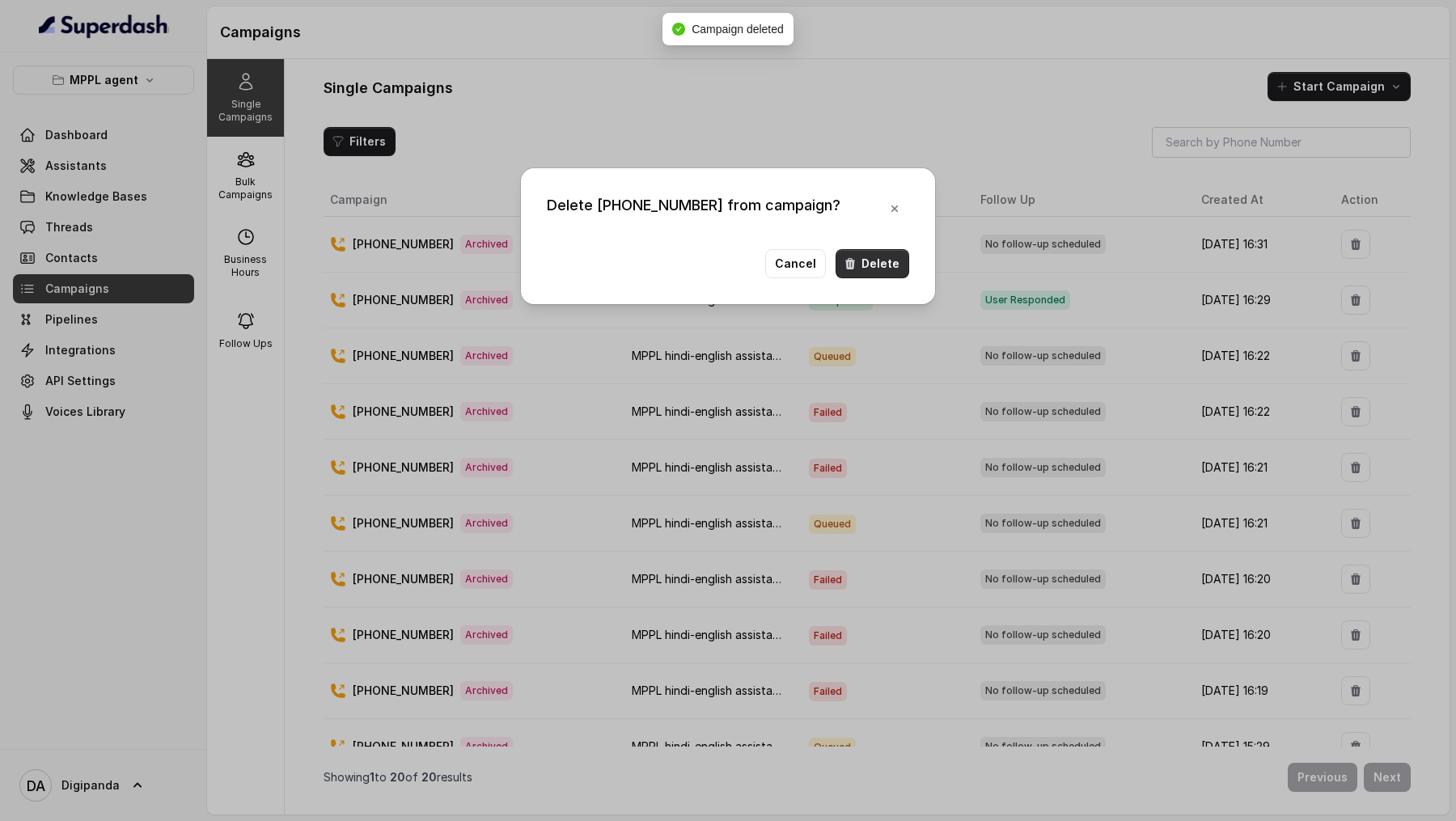
click at [878, 263] on button "Delete" at bounding box center [872, 263] width 74 height 29
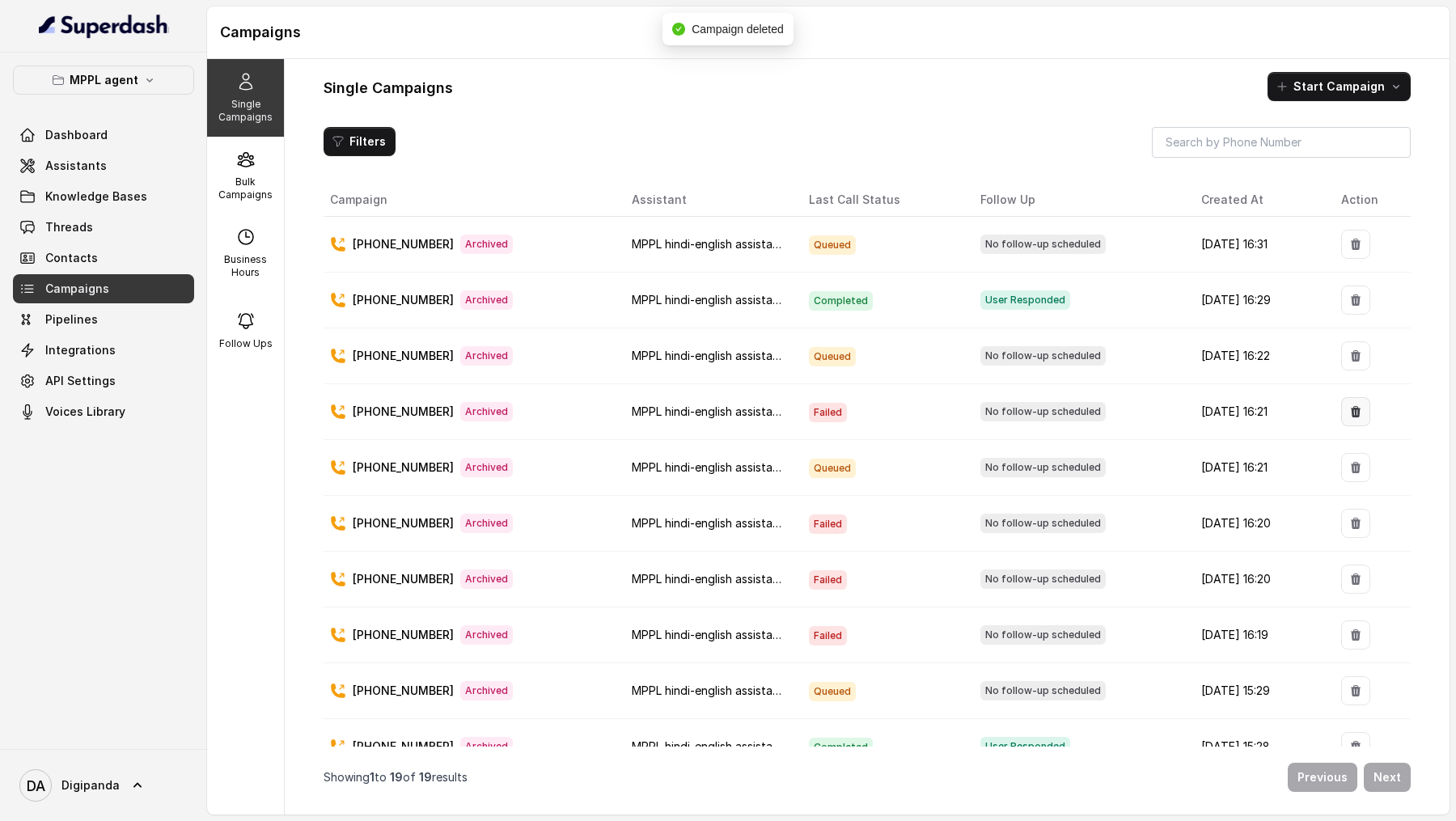
click at [1358, 408] on icon "button" at bounding box center [1355, 411] width 10 height 12
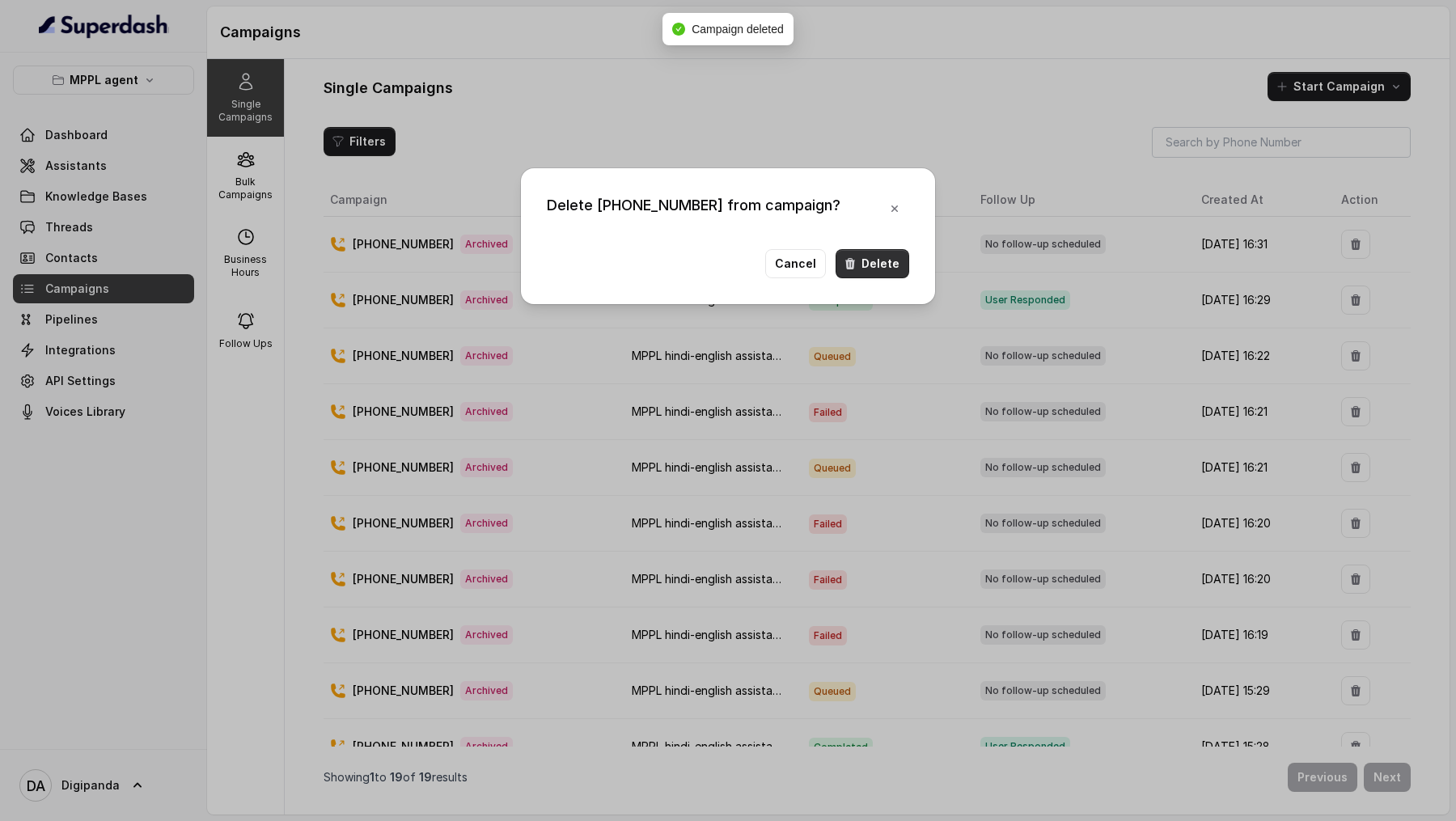
click at [855, 258] on icon "button" at bounding box center [850, 264] width 10 height 12
